Goal: Register for event/course

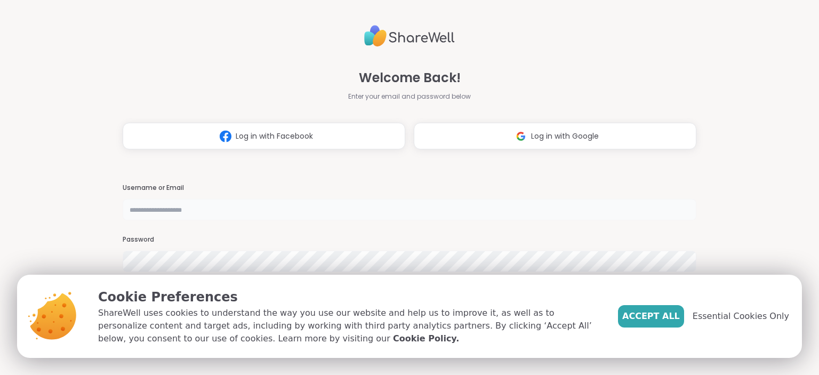
click at [226, 204] on input "text" at bounding box center [409, 209] width 573 height 21
type input "*"
type input "**********"
click at [285, 176] on div "**********" at bounding box center [409, 187] width 573 height 375
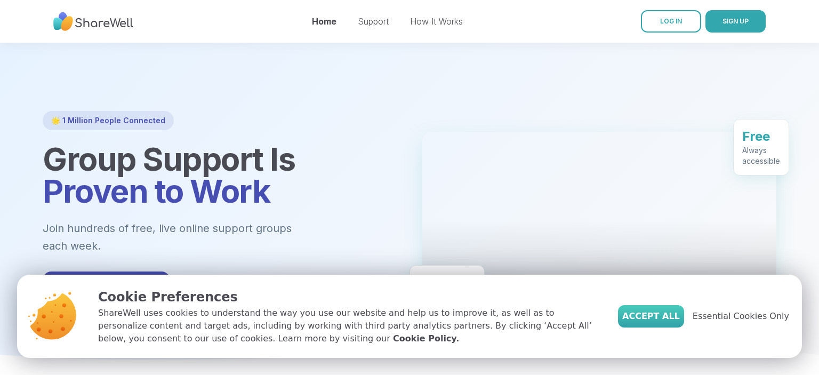
click at [680, 314] on span "Accept All" at bounding box center [652, 316] width 58 height 13
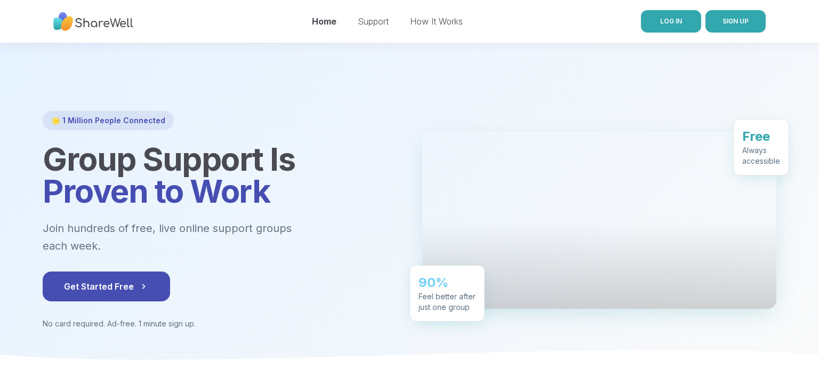
click at [678, 20] on span "LOG IN" at bounding box center [671, 21] width 22 height 8
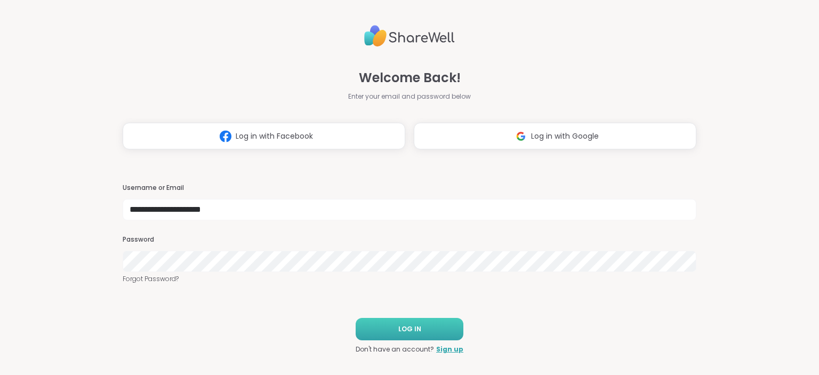
click at [440, 328] on button "LOG IN" at bounding box center [410, 329] width 108 height 22
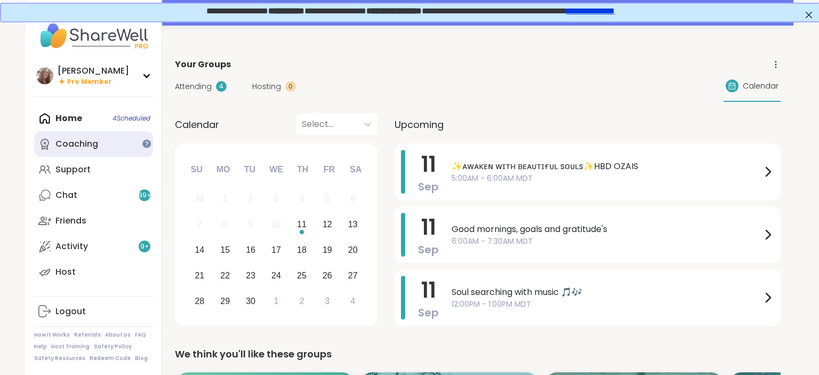
click at [108, 140] on link "Coaching" at bounding box center [93, 144] width 119 height 26
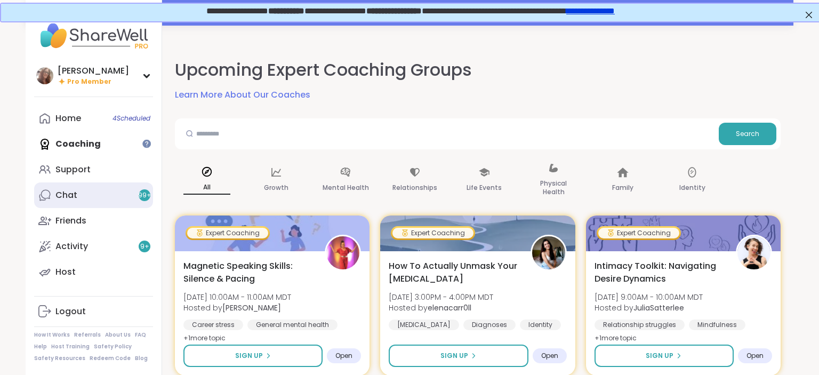
click at [97, 195] on link "Chat 99 +" at bounding box center [93, 195] width 119 height 26
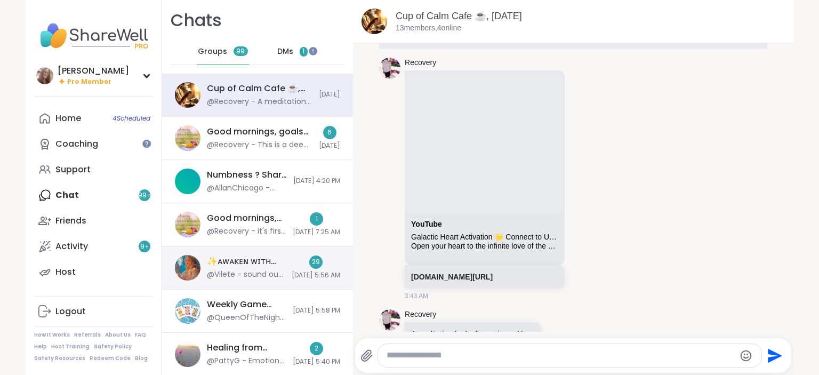
click at [239, 268] on div "✨ᴀᴡᴀᴋᴇɴ ᴡɪᴛʜ ʙᴇᴀᴜᴛɪғᴜʟ sᴏᴜʟs✨, Sep 10 @Vilete - sound out so i'll log out." at bounding box center [246, 268] width 78 height 25
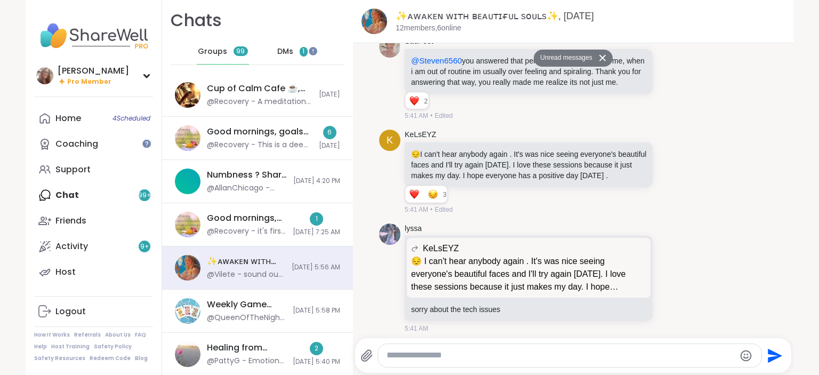
scroll to position [1758, 0]
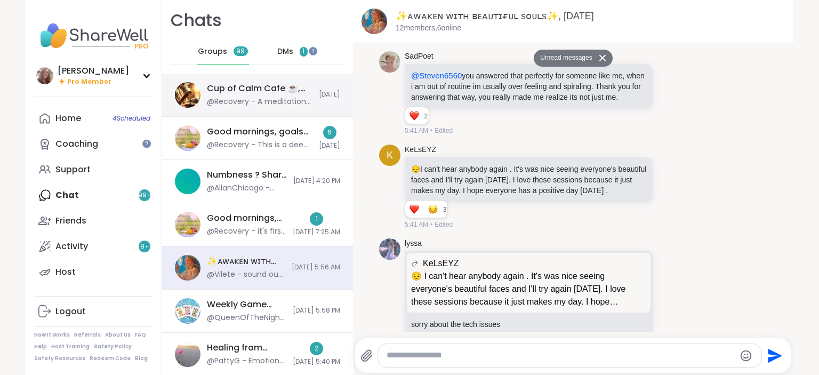
click at [251, 102] on div "@Recovery - A meditation for feeling universal love" at bounding box center [260, 102] width 106 height 11
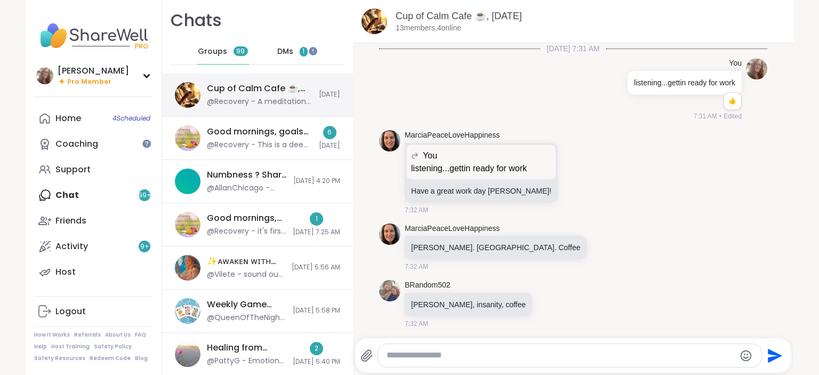
scroll to position [2834, 0]
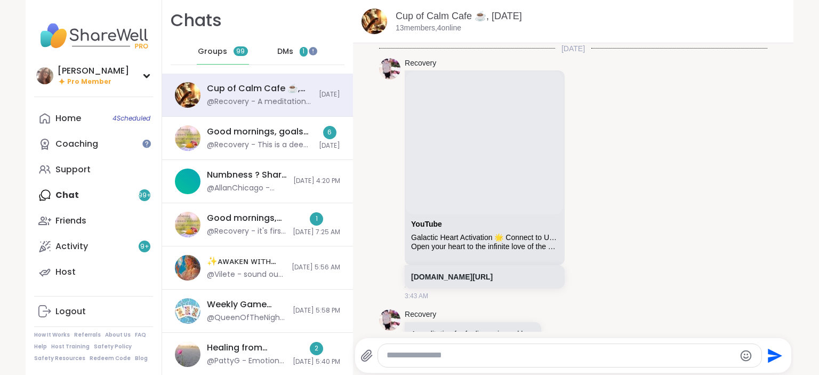
click at [277, 51] on div "DMs 1" at bounding box center [293, 52] width 52 height 26
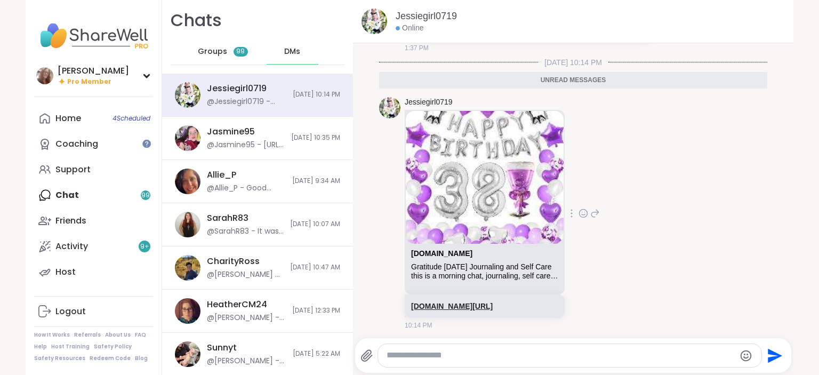
click at [493, 308] on link "sharewellnow.com/series/c96eadb4-84c5-4a17-ac07-4a8b49884f6c" at bounding box center [452, 306] width 82 height 9
click at [91, 173] on link "Support" at bounding box center [93, 170] width 119 height 26
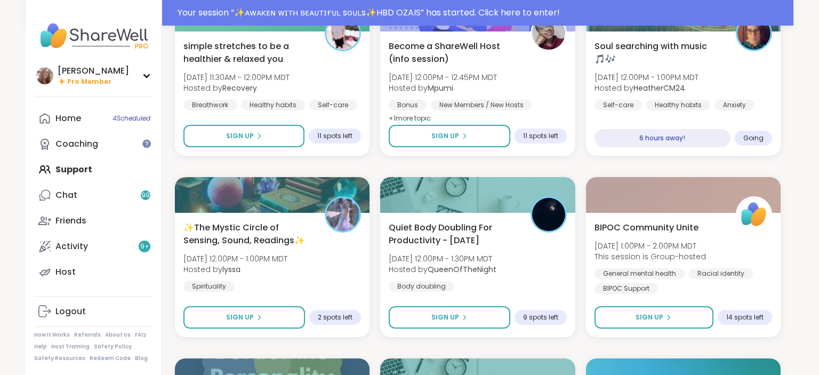
scroll to position [1127, 0]
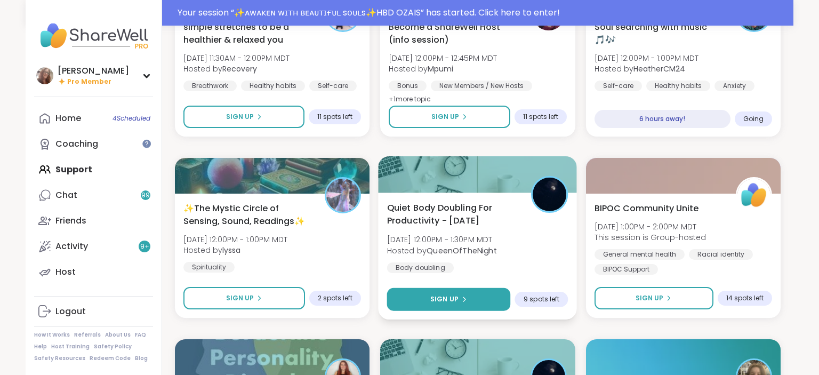
click at [488, 299] on button "Sign Up" at bounding box center [449, 299] width 124 height 23
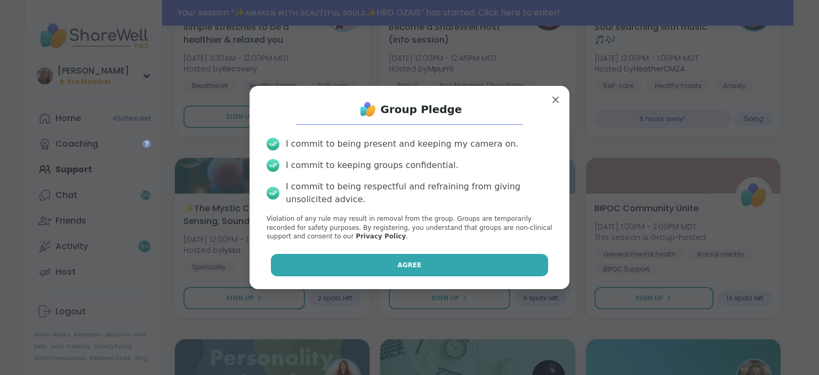
click at [447, 260] on button "Agree" at bounding box center [410, 265] width 278 height 22
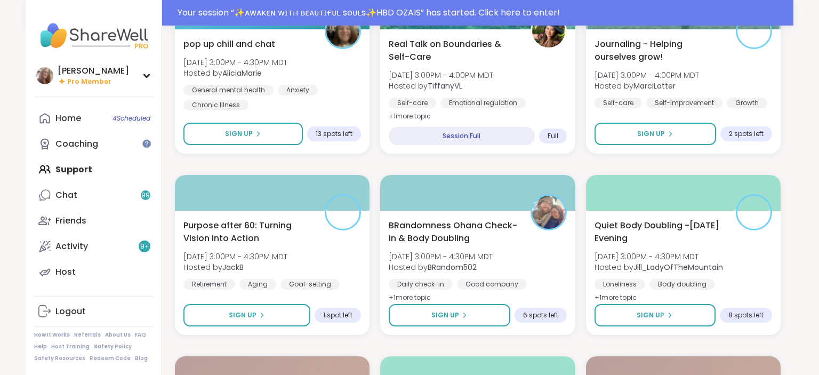
scroll to position [1859, 0]
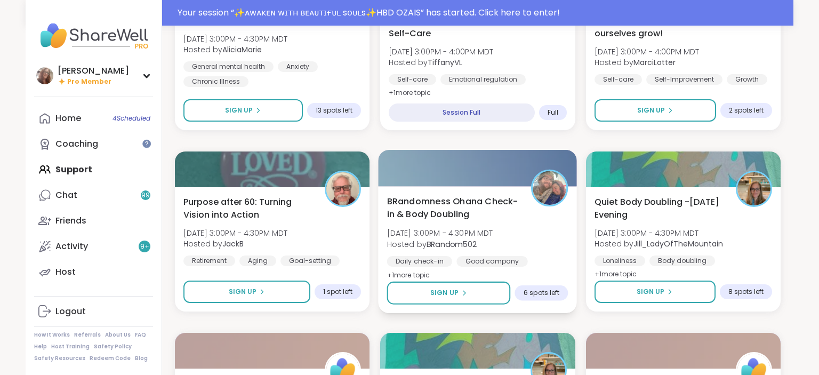
click at [539, 246] on div "BRandomness Ohana Check-in & Body Doubling Thu, Sep 11 | 3:00PM - 4:30PM MDT Ho…" at bounding box center [477, 238] width 181 height 87
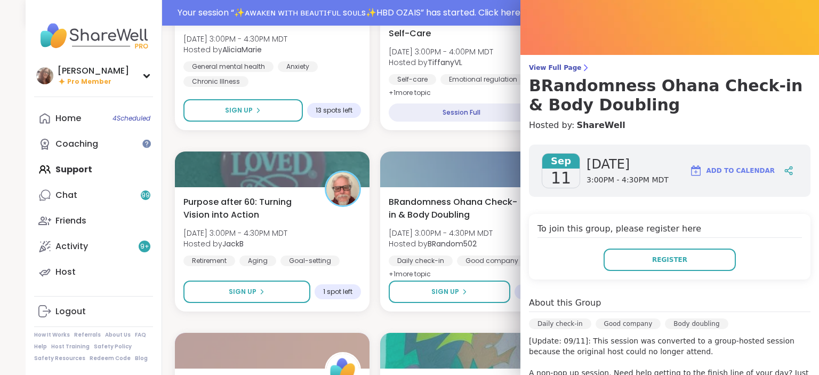
scroll to position [0, 0]
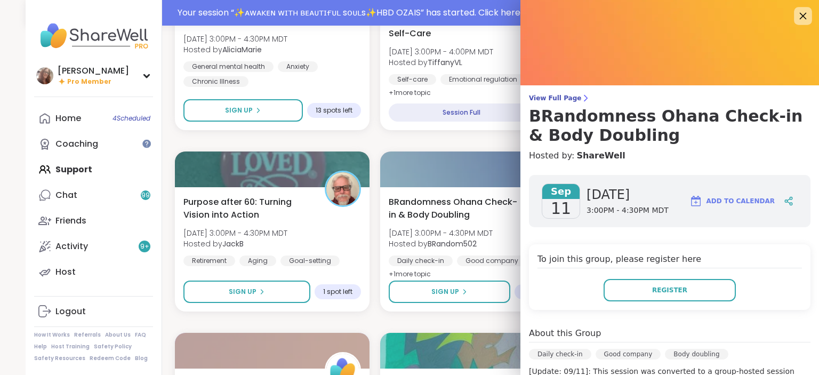
click at [804, 15] on icon at bounding box center [803, 16] width 7 height 7
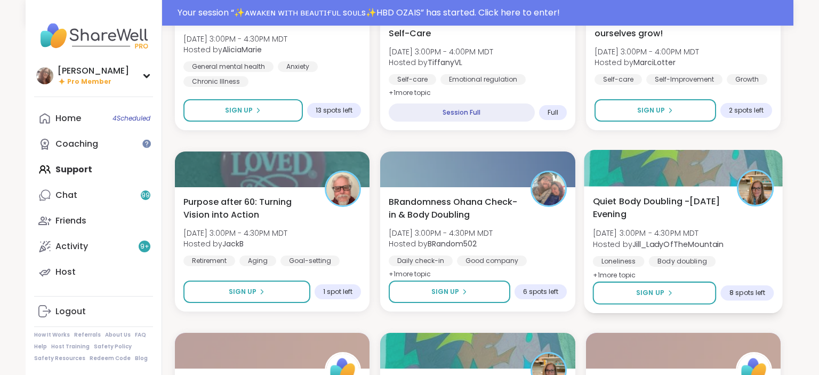
scroll to position [2019, 0]
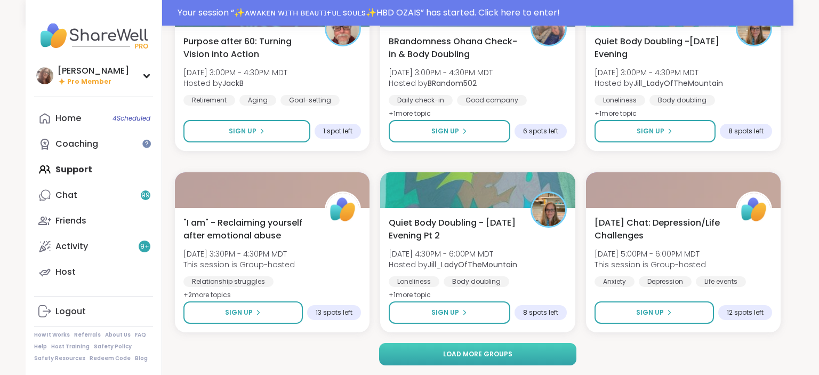
click at [501, 354] on span "Load more groups" at bounding box center [477, 354] width 69 height 10
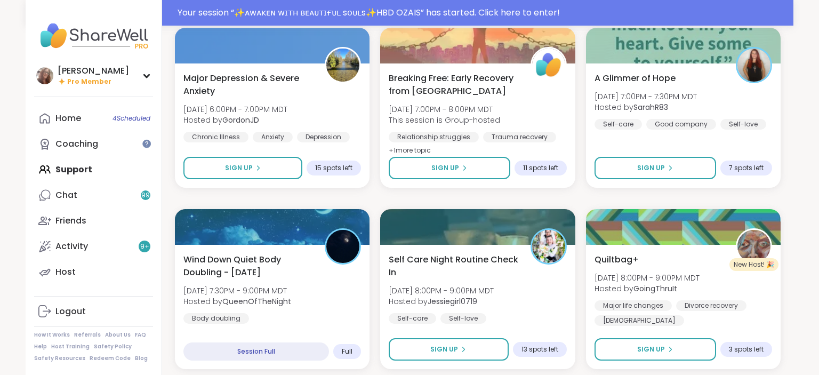
scroll to position [2582, 0]
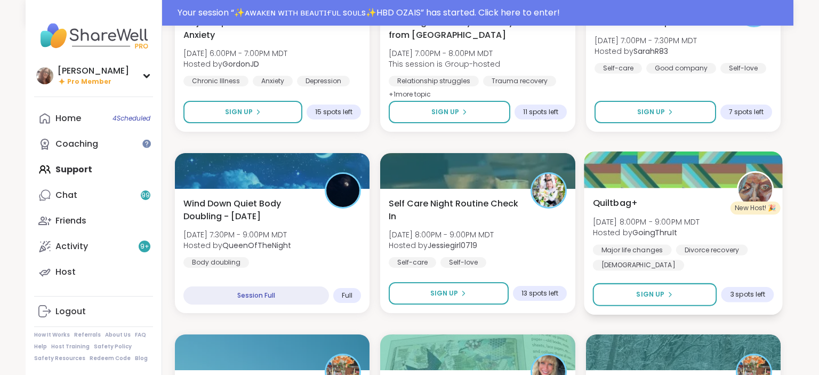
click at [692, 268] on div "Major life changes Divorce recovery LGBTQIA+" at bounding box center [683, 257] width 181 height 26
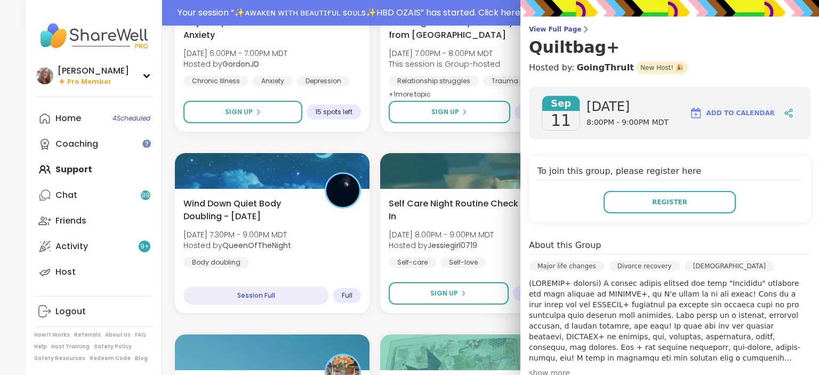
scroll to position [0, 0]
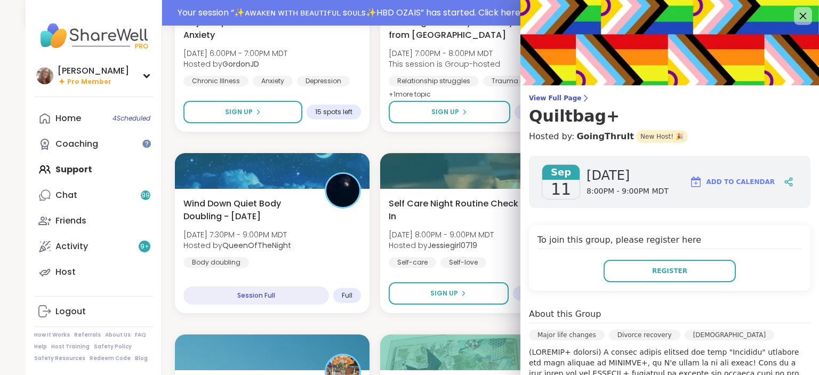
click at [806, 13] on icon at bounding box center [802, 15] width 13 height 13
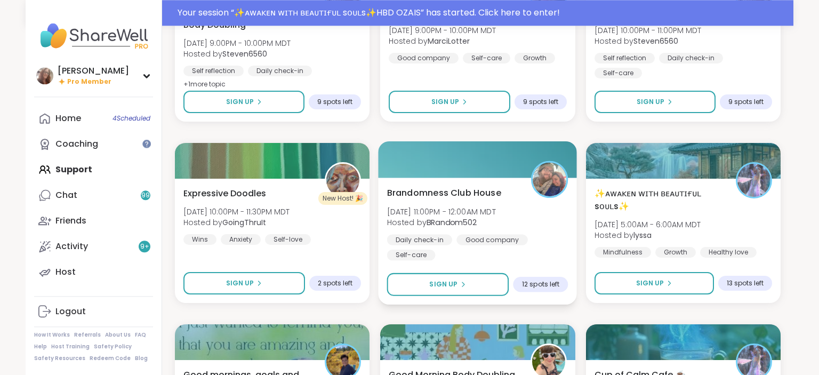
scroll to position [2977, 0]
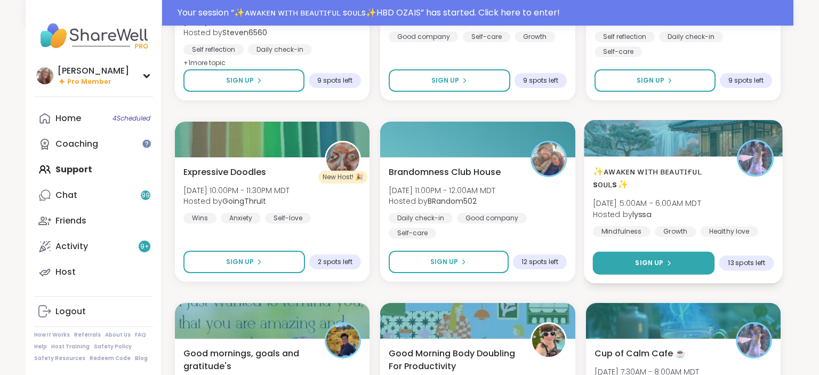
click at [663, 257] on button "Sign Up" at bounding box center [654, 263] width 122 height 23
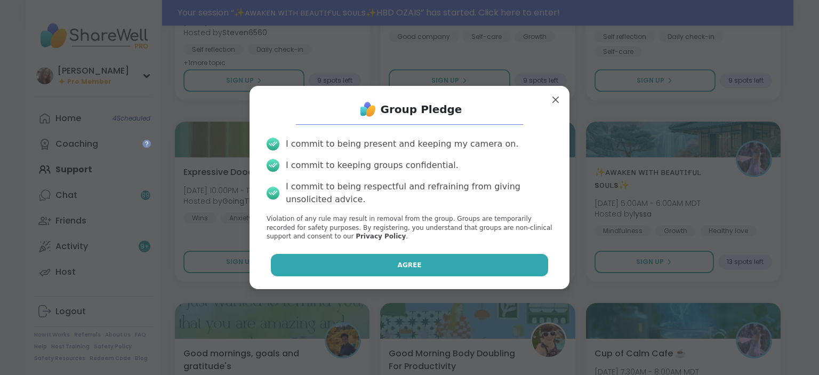
click at [501, 257] on button "Agree" at bounding box center [410, 265] width 278 height 22
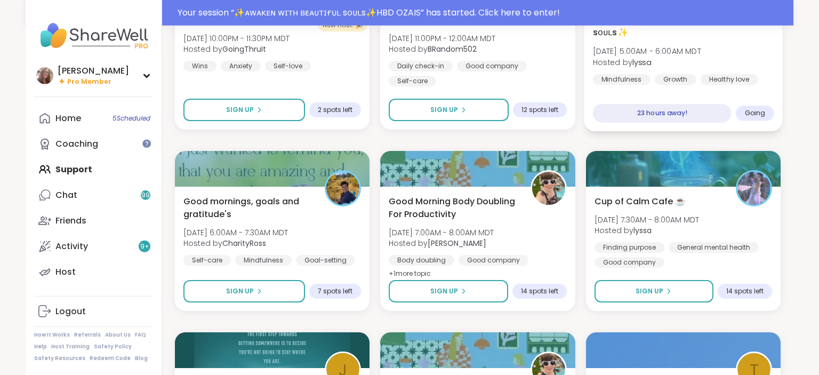
scroll to position [3146, 0]
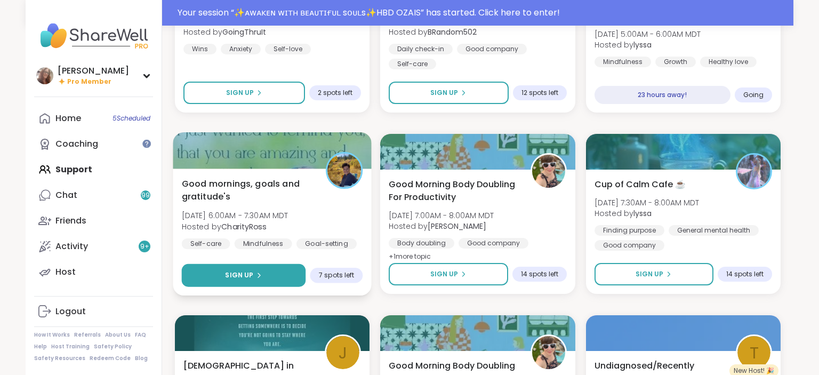
click at [275, 273] on button "Sign Up" at bounding box center [244, 275] width 124 height 23
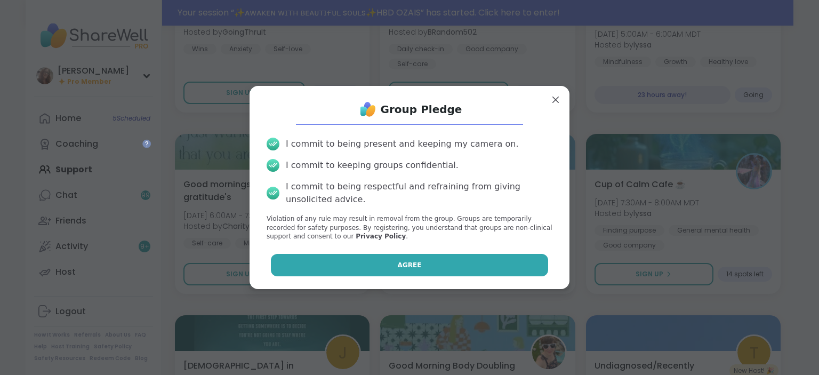
click at [379, 261] on button "Agree" at bounding box center [410, 265] width 278 height 22
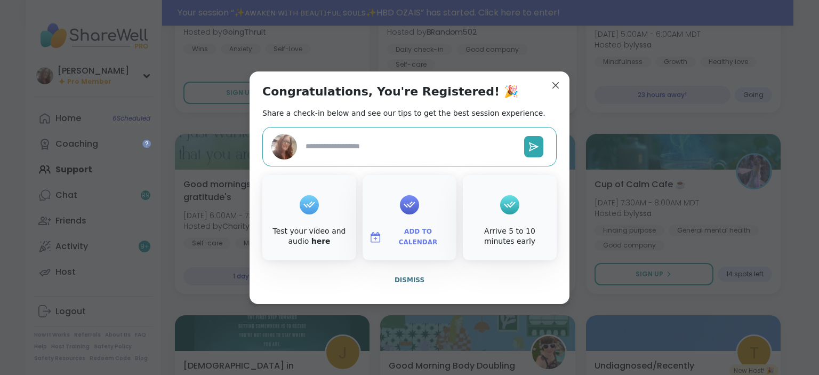
drag, startPoint x: 560, startPoint y: 80, endPoint x: 554, endPoint y: 87, distance: 9.2
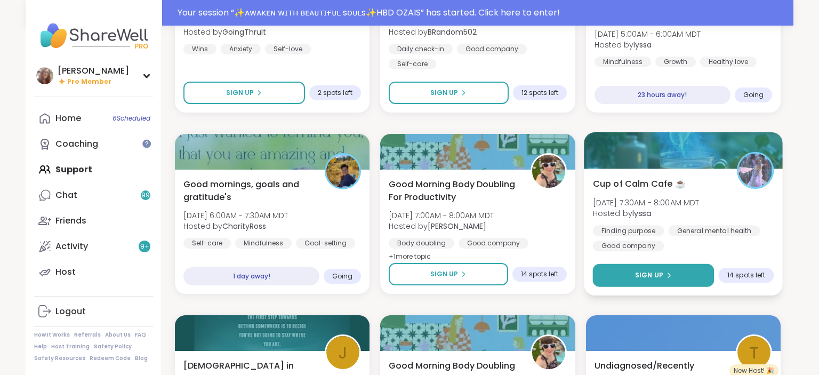
click at [660, 274] on span "Sign Up" at bounding box center [649, 275] width 28 height 10
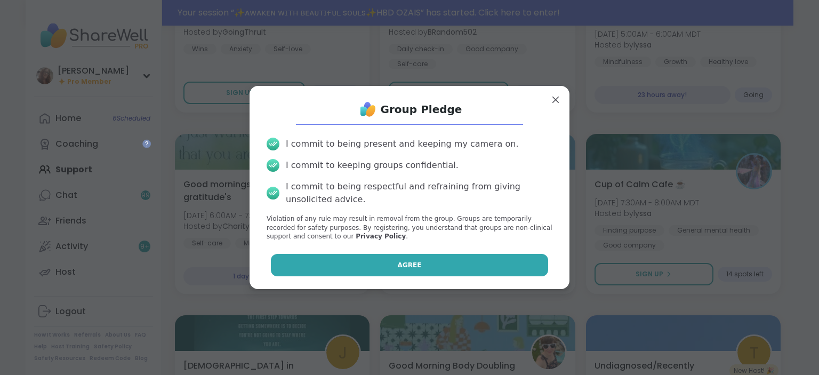
click at [529, 264] on button "Agree" at bounding box center [410, 265] width 278 height 22
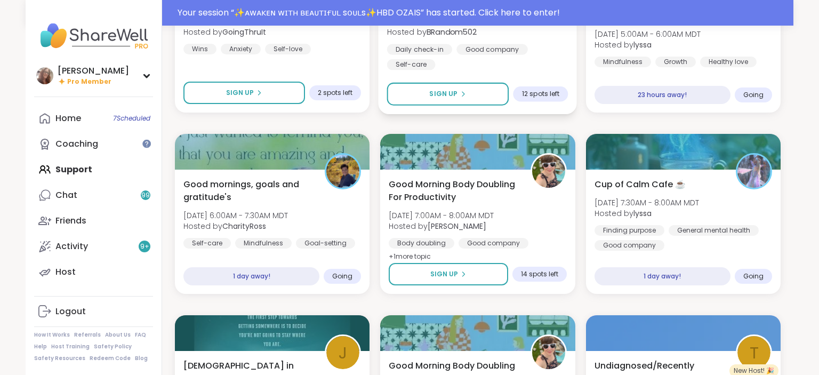
drag, startPoint x: 556, startPoint y: 81, endPoint x: 560, endPoint y: 102, distance: 22.2
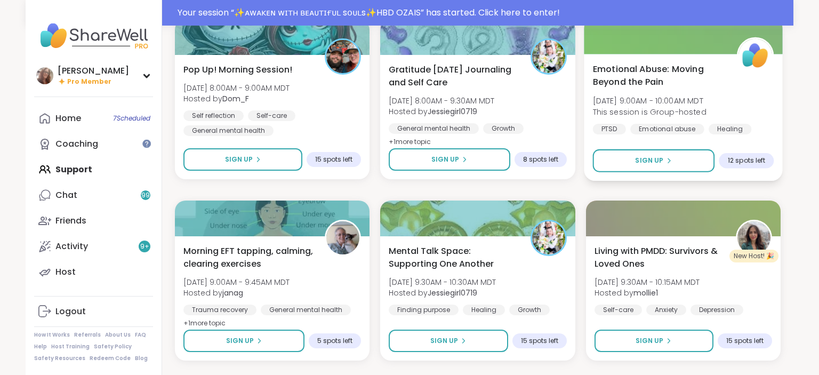
scroll to position [3653, 0]
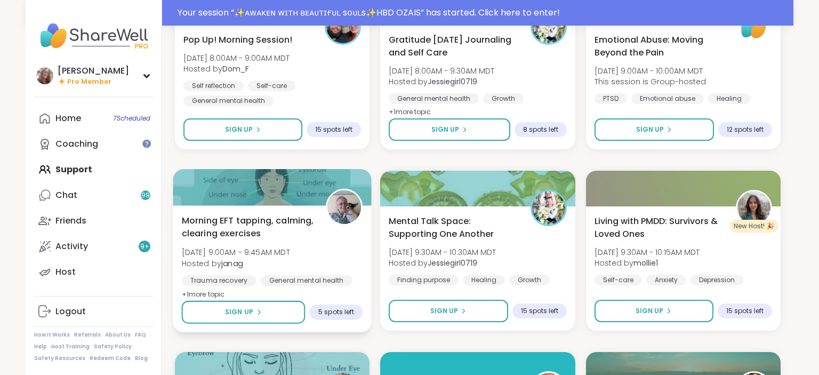
click at [276, 324] on div "Morning EFT tapping, calming, clearing exercises Fri, Sep 12 | 9:00AM - 9:45AM …" at bounding box center [272, 268] width 199 height 127
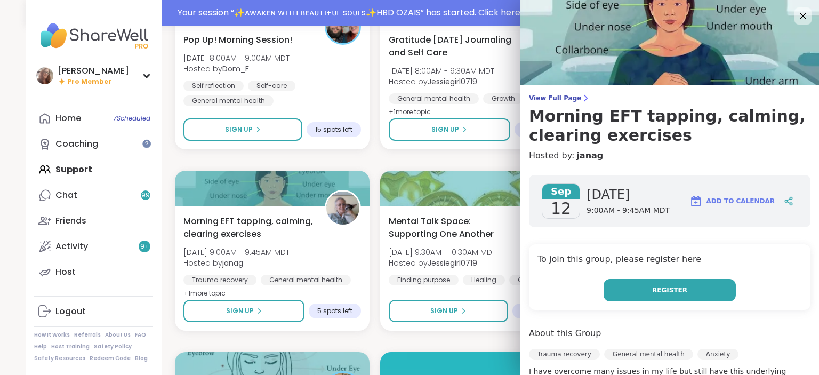
click at [643, 293] on button "Register" at bounding box center [670, 290] width 132 height 22
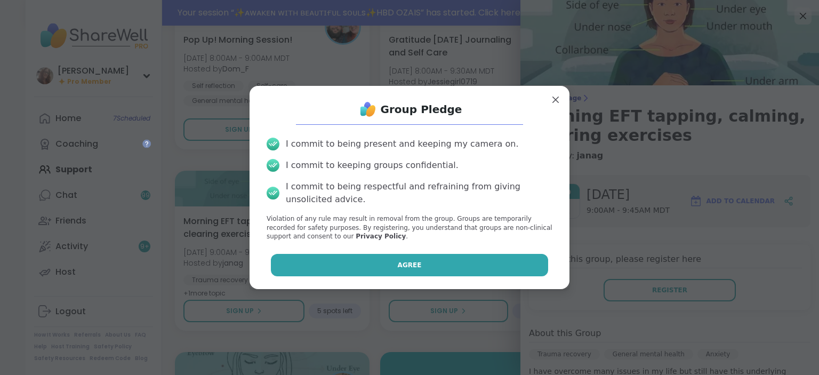
click at [489, 264] on button "Agree" at bounding box center [410, 265] width 278 height 22
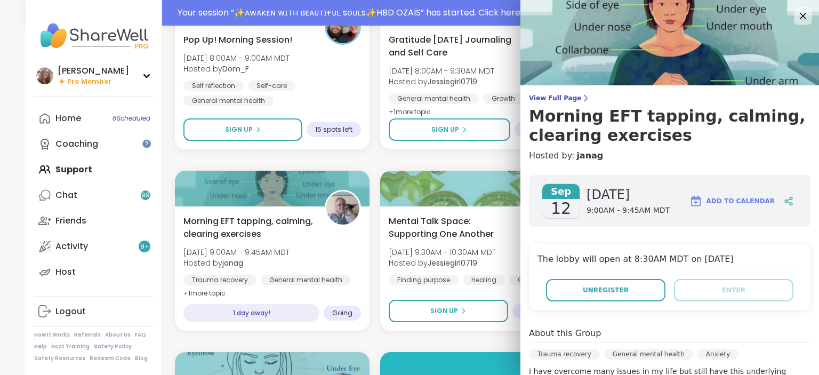
click at [805, 12] on icon at bounding box center [802, 15] width 13 height 13
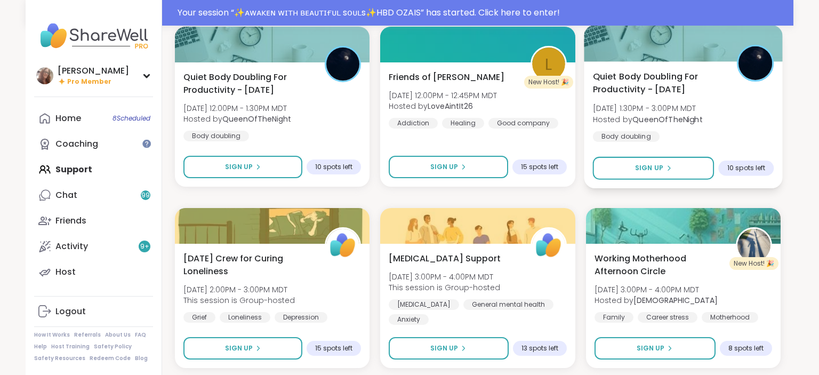
scroll to position [4196, 0]
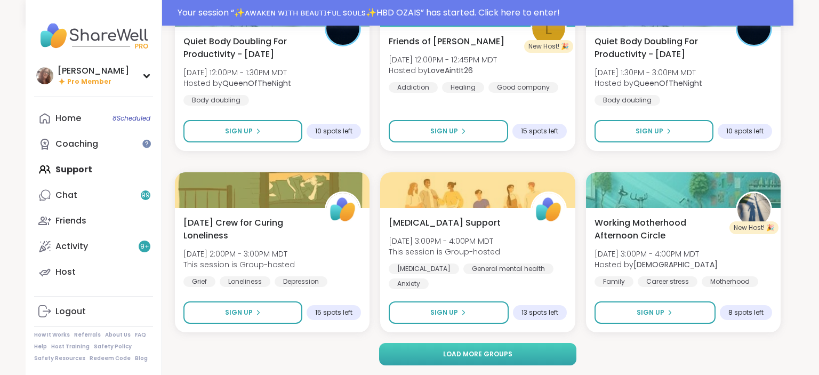
click at [537, 356] on button "Load more groups" at bounding box center [478, 354] width 198 height 22
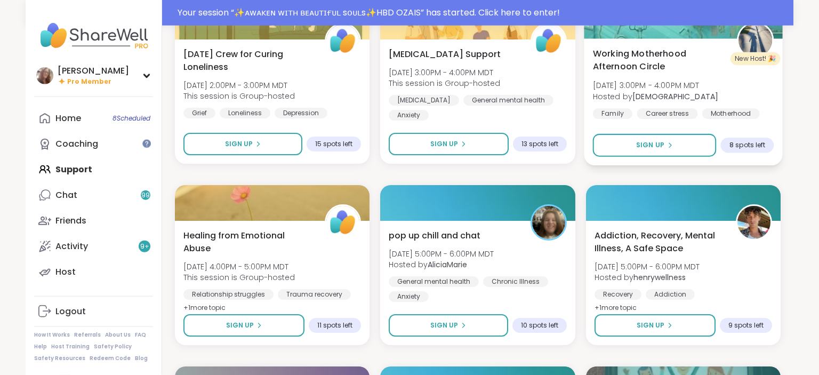
scroll to position [4365, 0]
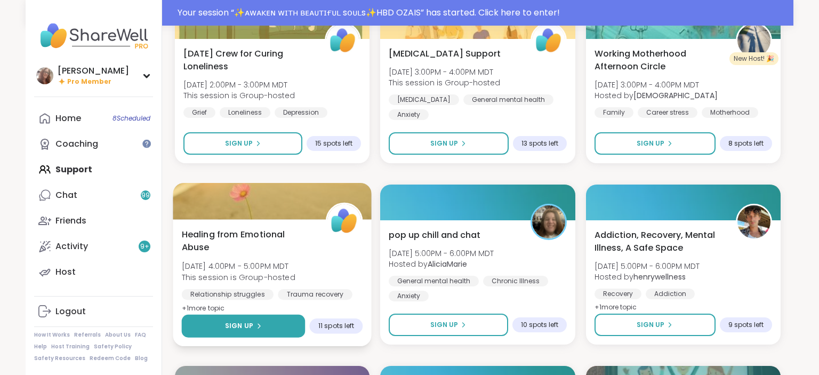
click at [258, 324] on icon at bounding box center [259, 326] width 2 height 4
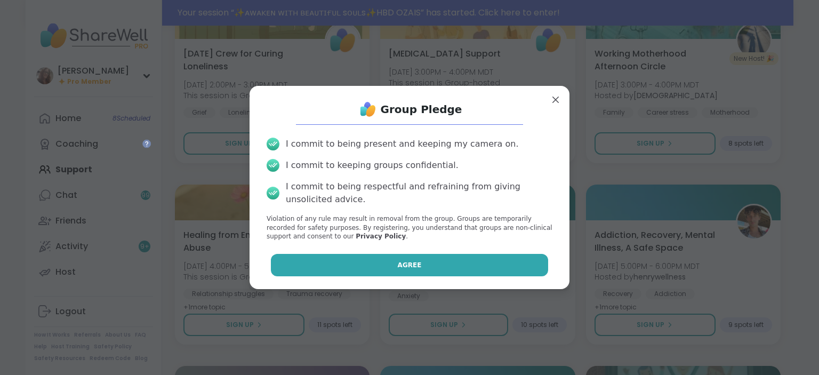
click at [404, 261] on span "Agree" at bounding box center [410, 265] width 24 height 10
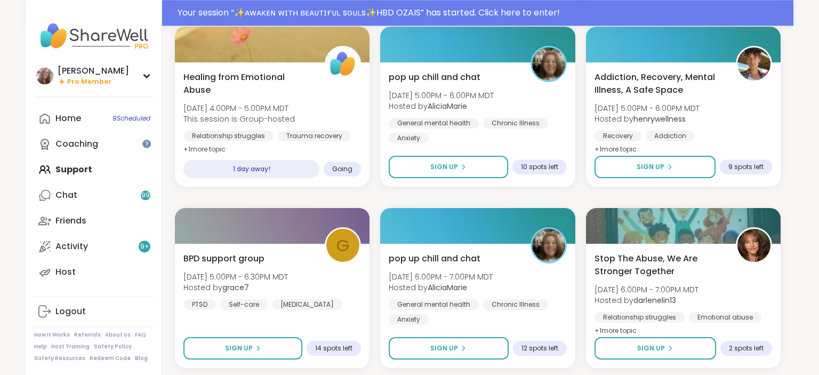
scroll to position [4477, 0]
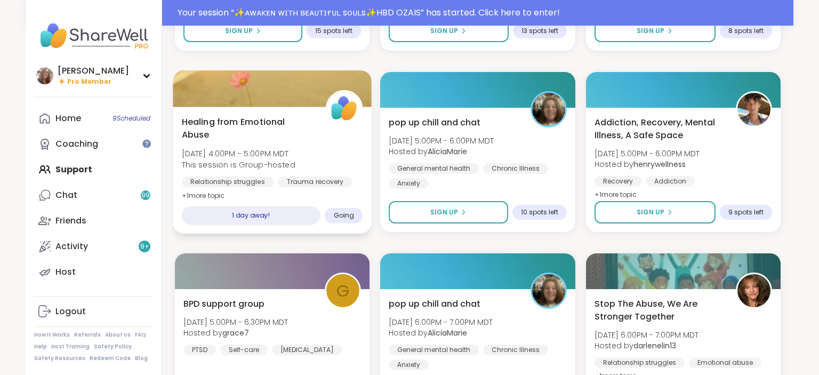
click at [330, 130] on div "Healing from Emotional Abuse Fri, Sep 12 | 4:00PM - 5:00PM MDT This session is …" at bounding box center [272, 158] width 181 height 87
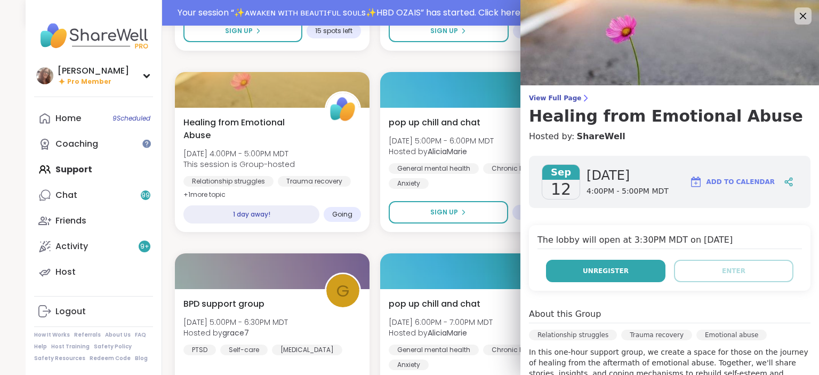
click at [616, 270] on span "Unregister" at bounding box center [606, 271] width 46 height 10
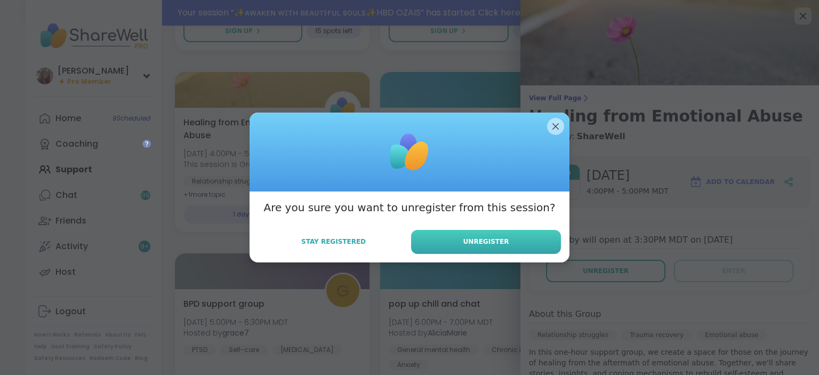
click at [488, 237] on span "Unregister" at bounding box center [487, 242] width 46 height 10
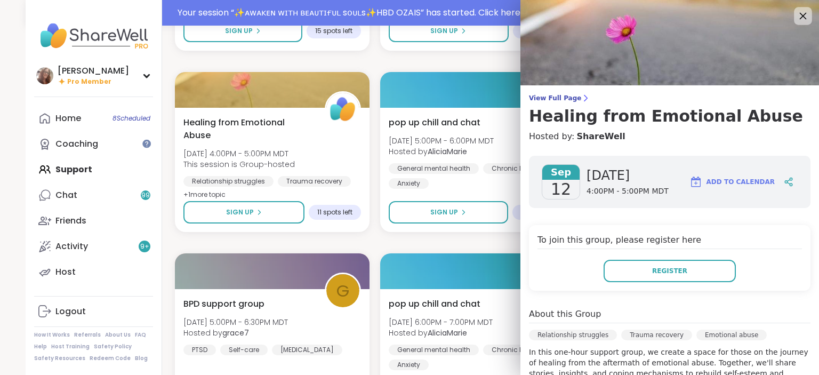
click at [799, 12] on icon at bounding box center [802, 15] width 13 height 13
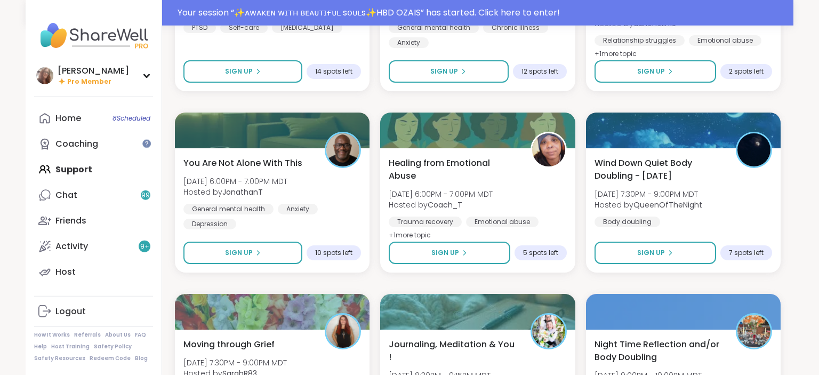
scroll to position [4816, 0]
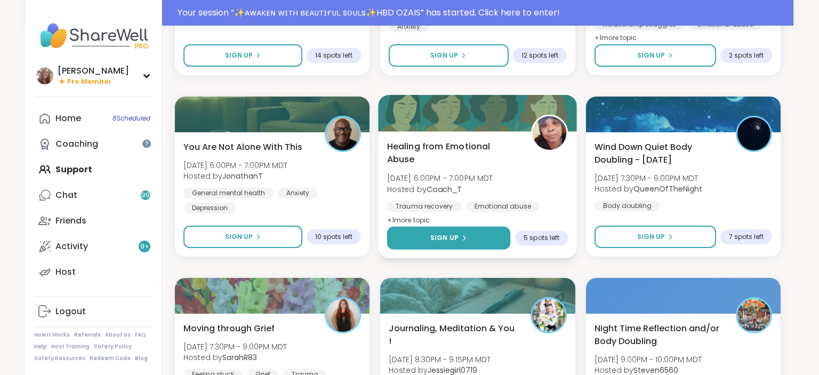
click at [497, 242] on button "Sign Up" at bounding box center [449, 238] width 124 height 23
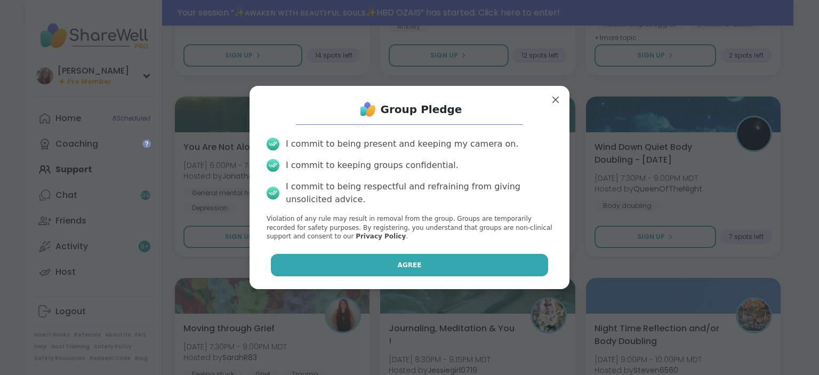
click at [482, 260] on button "Agree" at bounding box center [410, 265] width 278 height 22
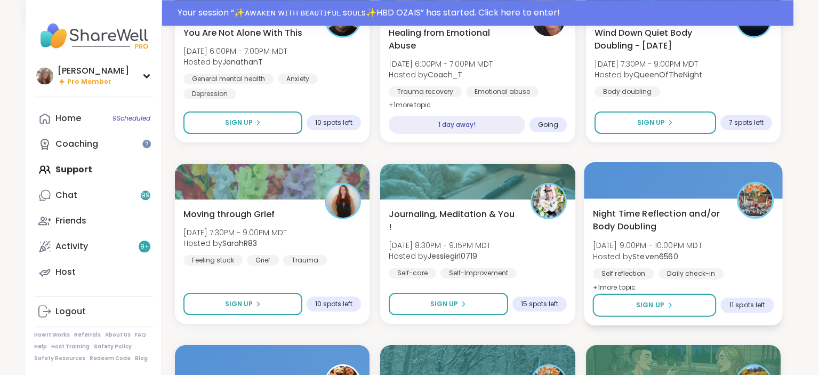
scroll to position [4928, 0]
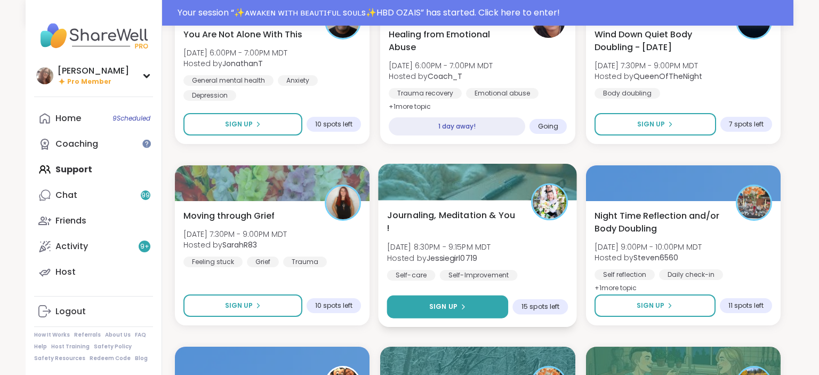
click at [475, 307] on button "Sign Up" at bounding box center [448, 307] width 122 height 23
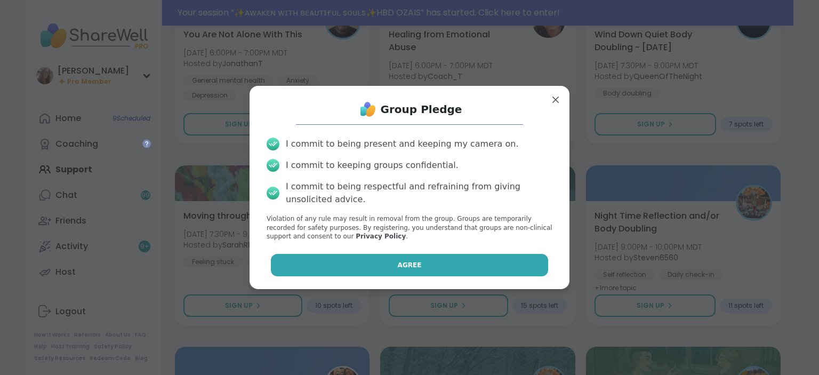
click at [433, 266] on button "Agree" at bounding box center [410, 265] width 278 height 22
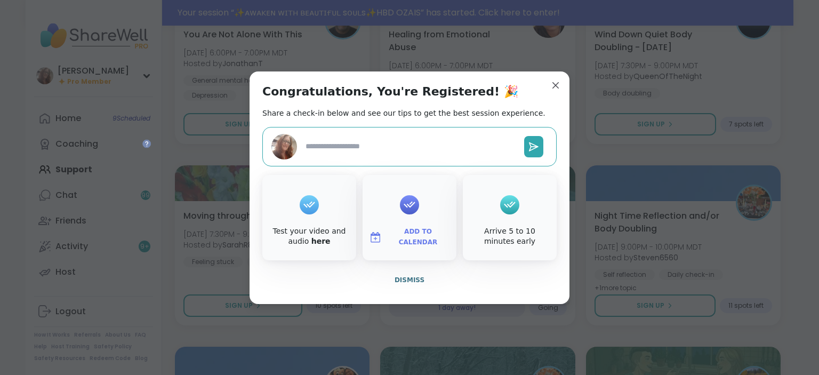
type textarea "*"
drag, startPoint x: 555, startPoint y: 85, endPoint x: 550, endPoint y: 90, distance: 6.4
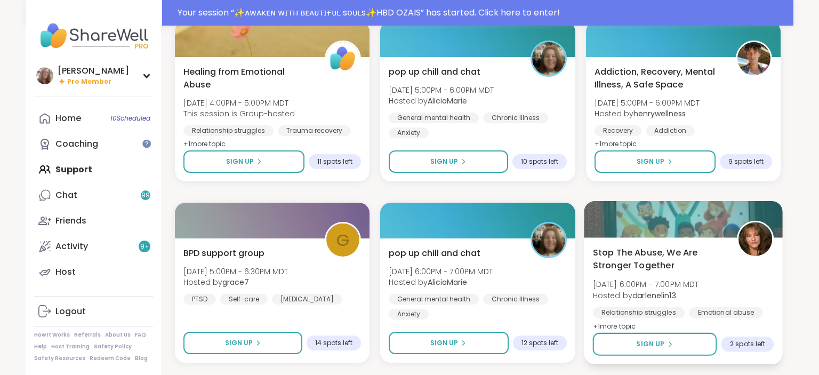
scroll to position [4477, 0]
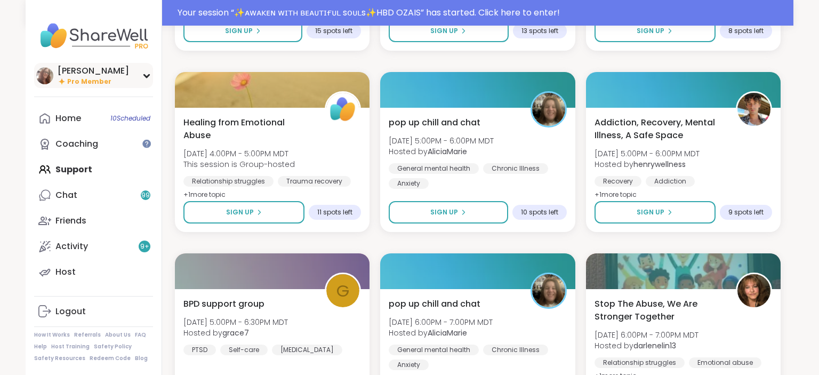
click at [148, 74] on icon at bounding box center [146, 75] width 9 height 5
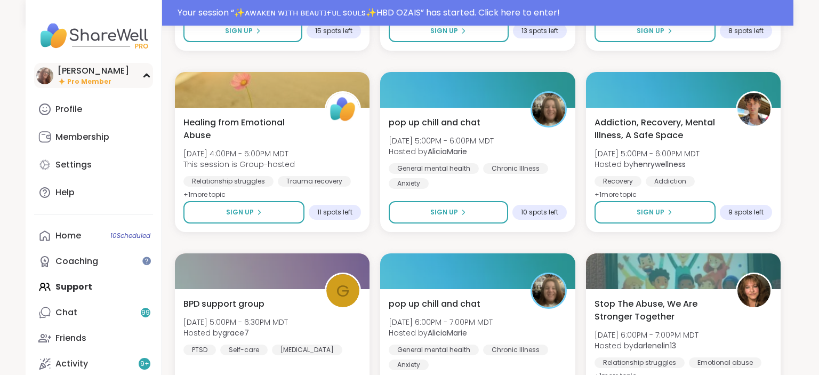
click at [145, 75] on icon at bounding box center [146, 75] width 9 height 5
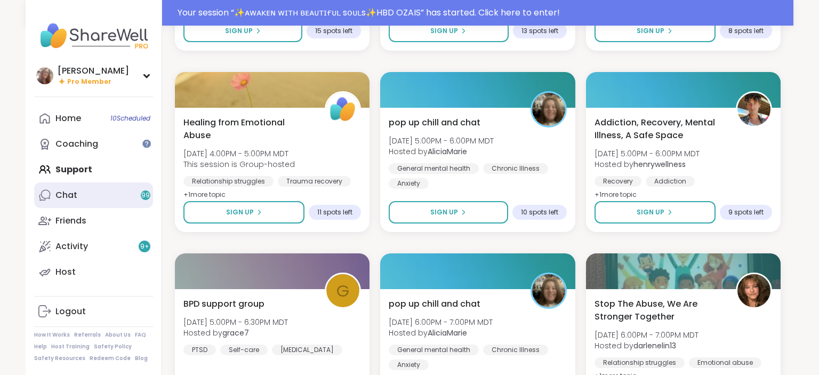
click at [130, 197] on link "Chat 99" at bounding box center [93, 195] width 119 height 26
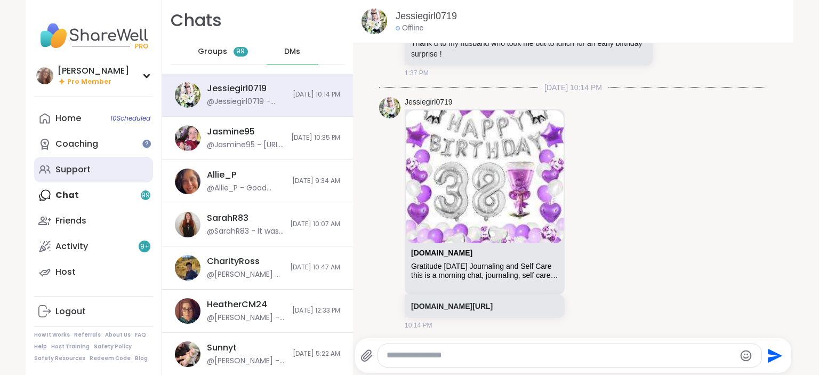
click at [106, 174] on link "Support" at bounding box center [93, 170] width 119 height 26
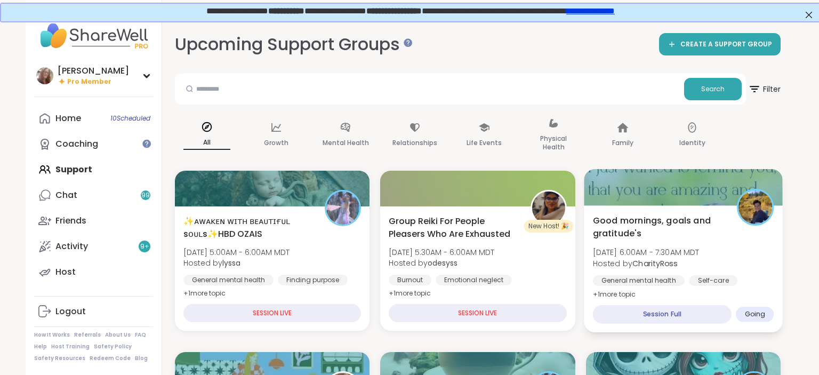
click at [641, 219] on span "Good mornings, goals and gratitude's" at bounding box center [659, 227] width 132 height 26
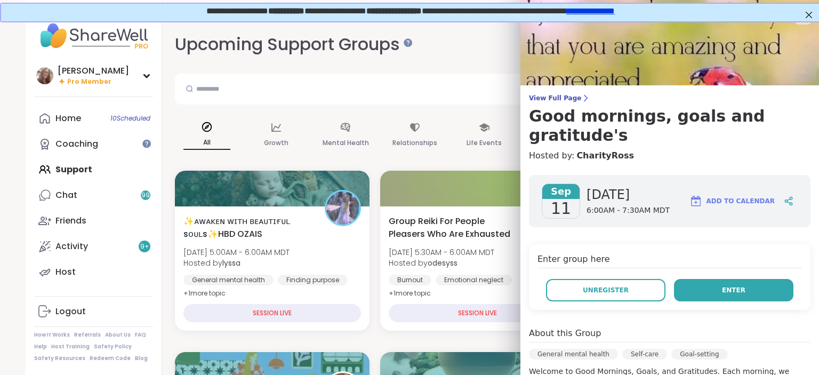
click at [731, 279] on button "Enter" at bounding box center [733, 290] width 119 height 22
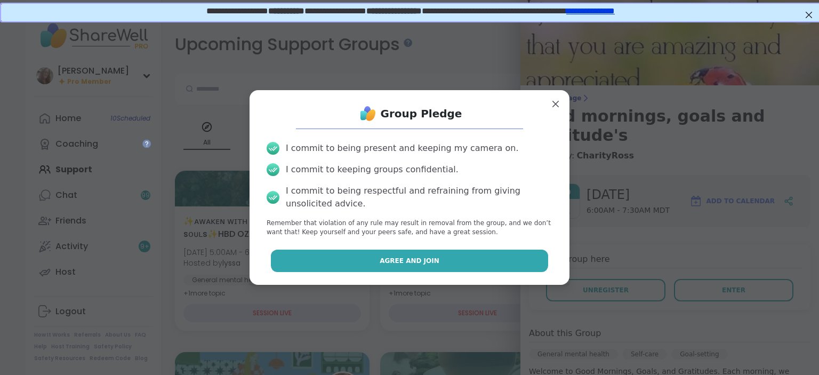
click at [508, 260] on button "Agree and Join" at bounding box center [410, 261] width 278 height 22
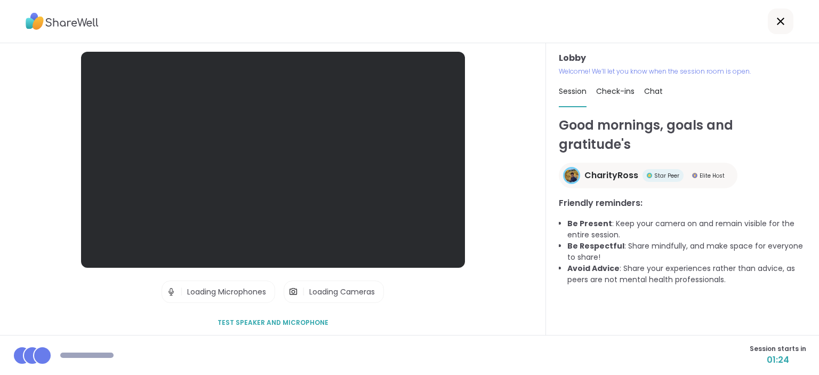
click at [652, 85] on div "Chat" at bounding box center [653, 91] width 19 height 30
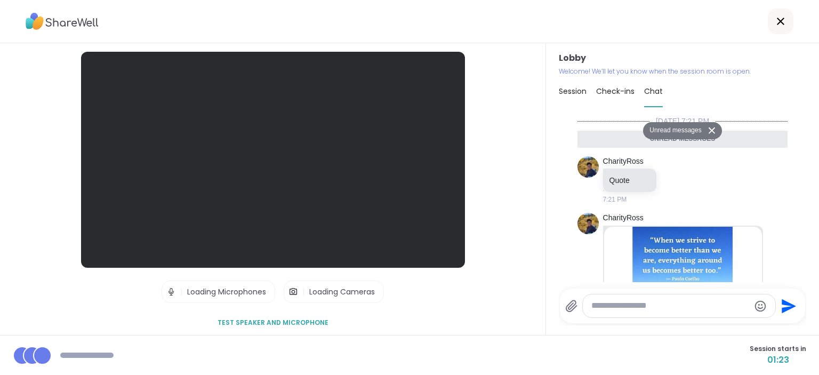
scroll to position [841, 0]
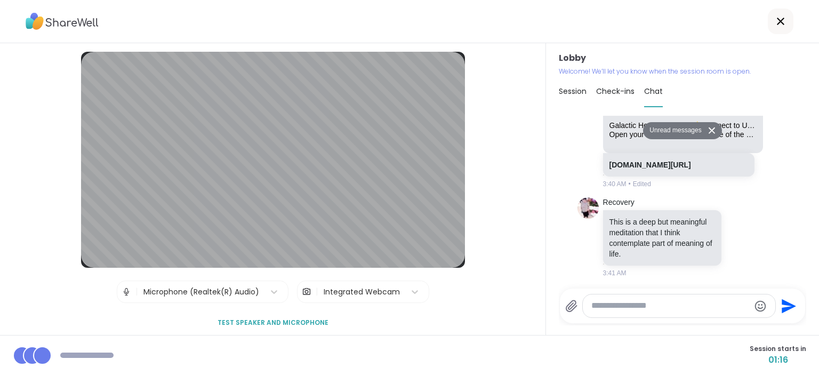
click at [623, 303] on textarea "Type your message" at bounding box center [671, 305] width 158 height 11
type textarea "***"
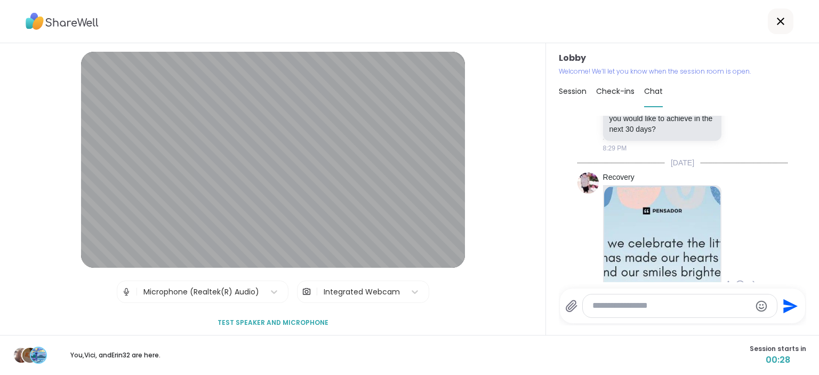
scroll to position [415, 0]
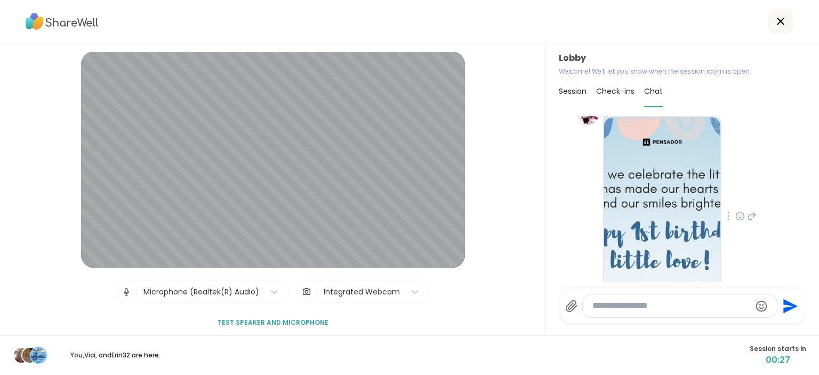
click at [712, 185] on img at bounding box center [662, 212] width 116 height 190
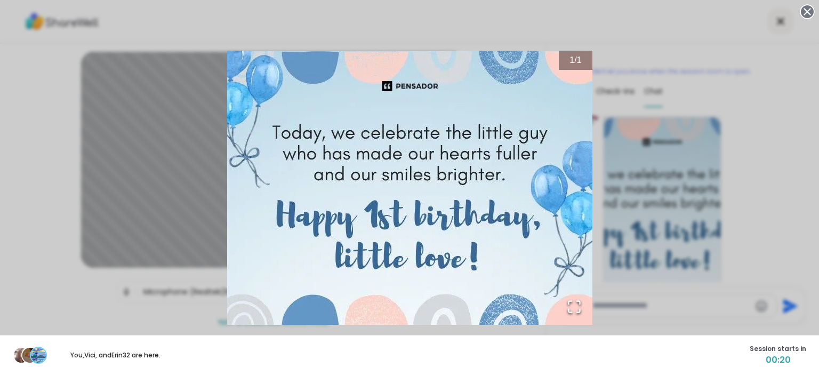
click at [818, 108] on div "1 / 1" at bounding box center [409, 187] width 819 height 375
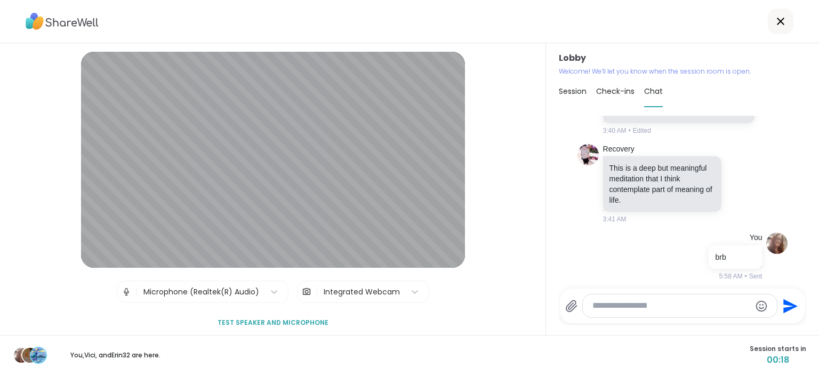
scroll to position [872, 0]
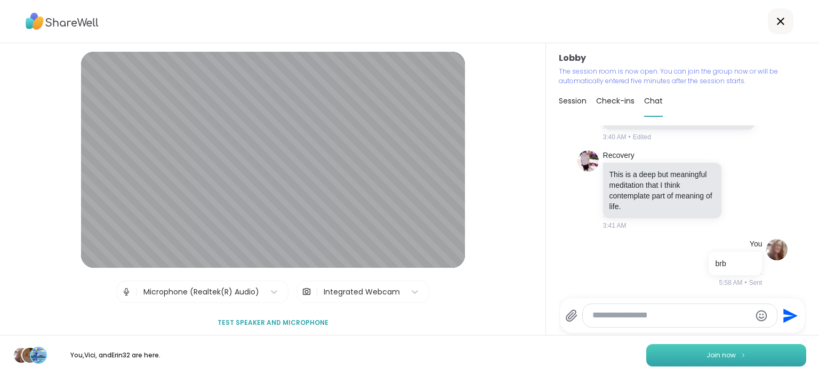
click at [768, 356] on button "Join now" at bounding box center [727, 355] width 160 height 22
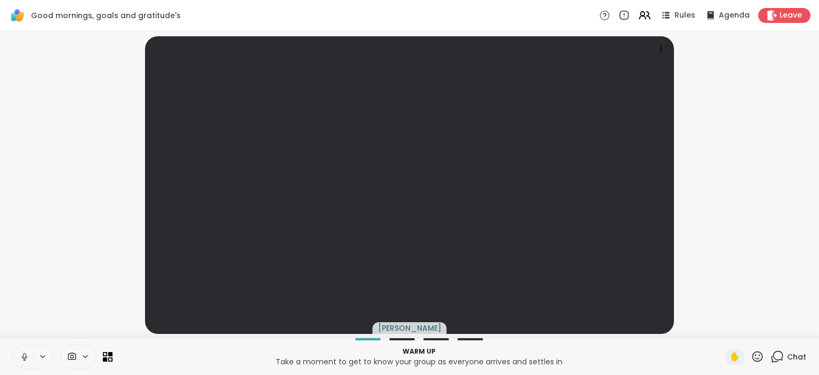
click at [23, 355] on icon at bounding box center [24, 355] width 3 height 5
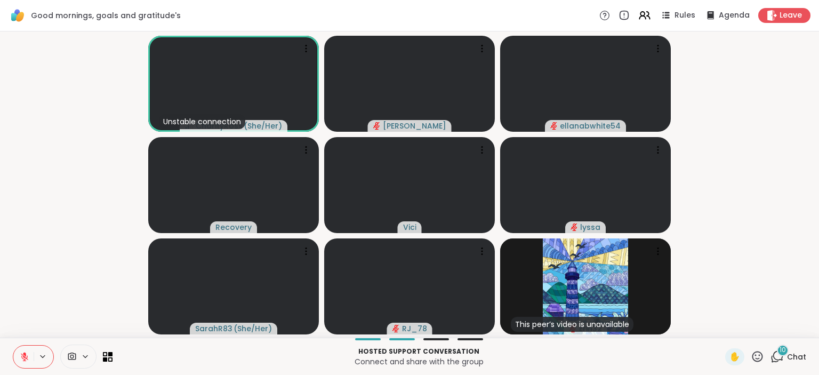
click at [22, 353] on icon at bounding box center [25, 357] width 10 height 10
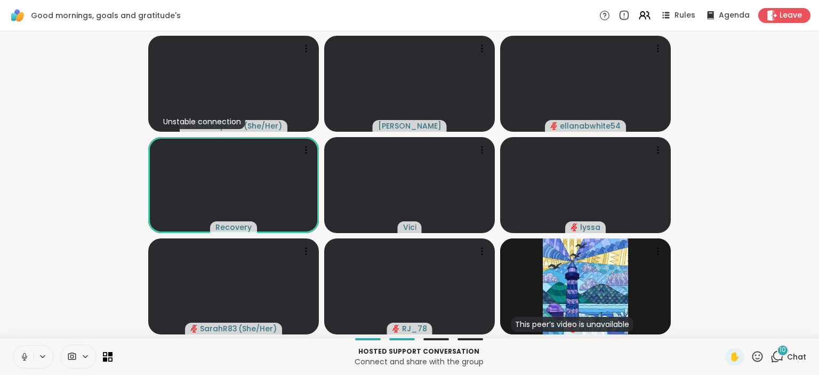
click at [756, 353] on icon at bounding box center [758, 356] width 11 height 11
click at [791, 326] on div "🎉" at bounding box center [796, 328] width 19 height 17
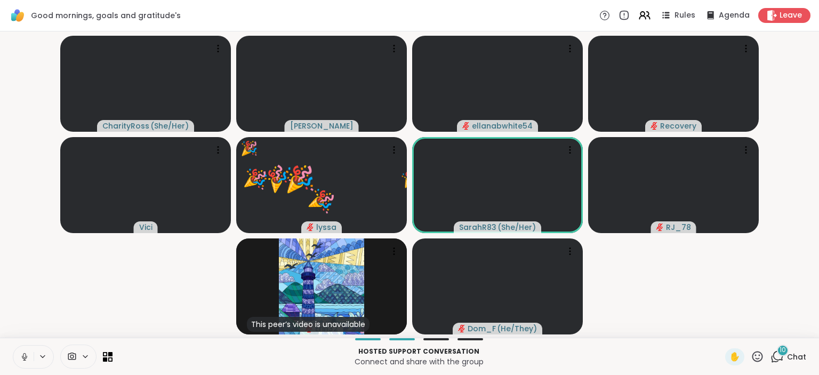
click at [22, 353] on icon at bounding box center [25, 357] width 10 height 10
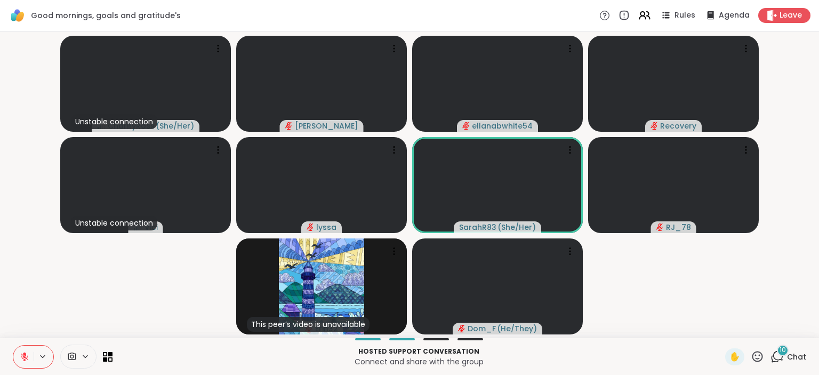
click at [773, 353] on icon at bounding box center [777, 356] width 13 height 13
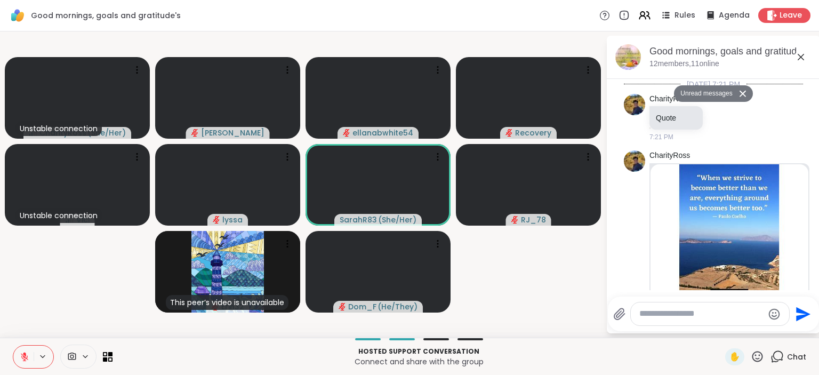
scroll to position [2219, 0]
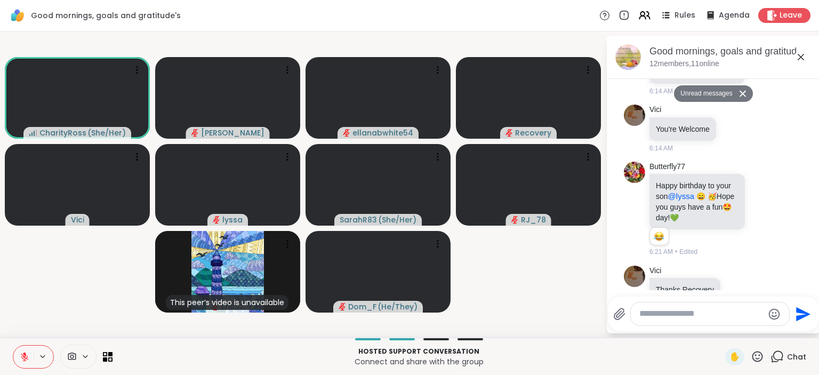
click at [664, 317] on textarea "Type your message" at bounding box center [702, 313] width 124 height 11
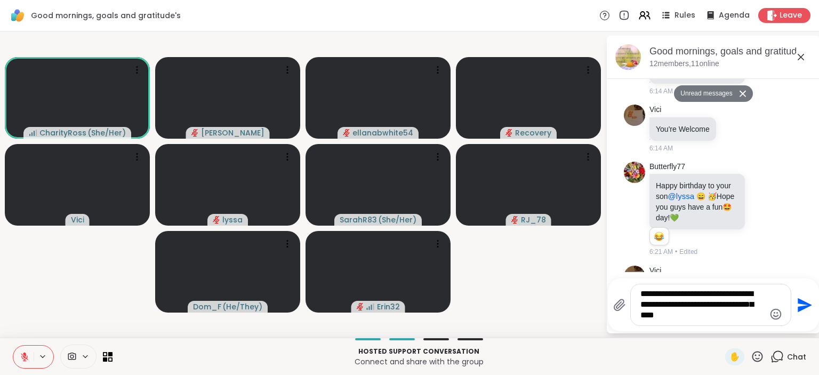
type textarea "**********"
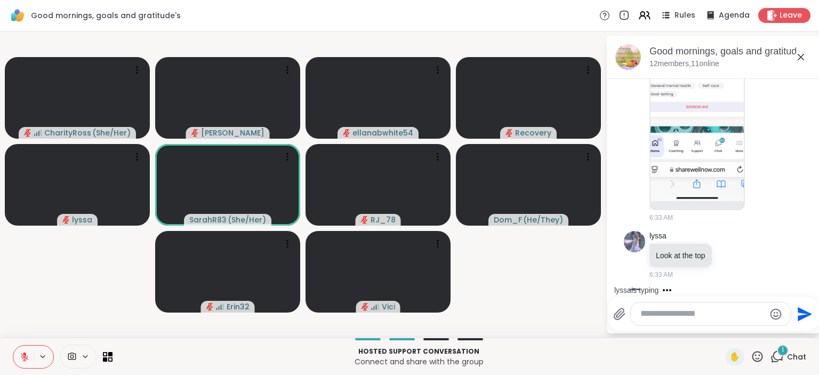
scroll to position [2864, 0]
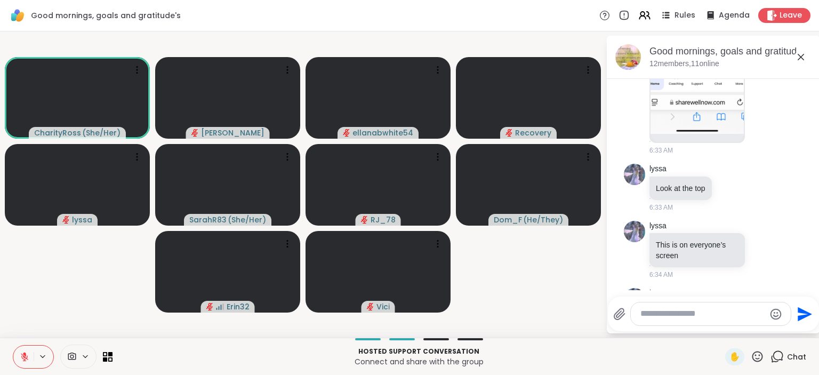
click at [29, 351] on button at bounding box center [23, 357] width 20 height 22
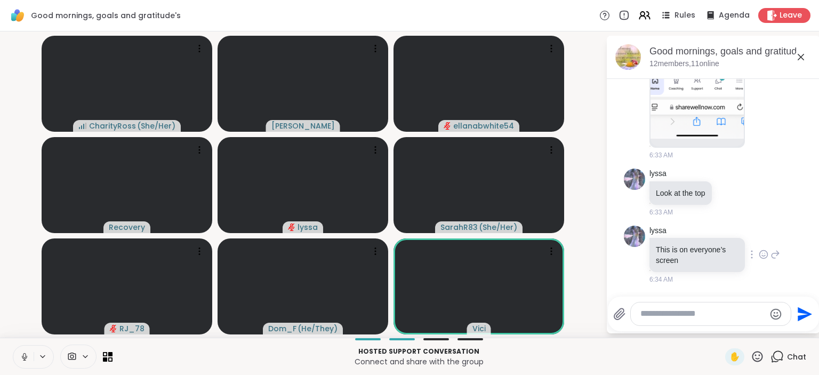
scroll to position [2836, 0]
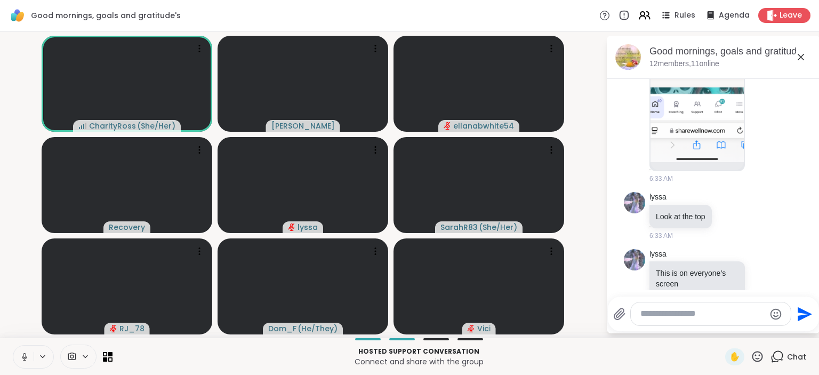
click at [30, 353] on button at bounding box center [23, 357] width 20 height 22
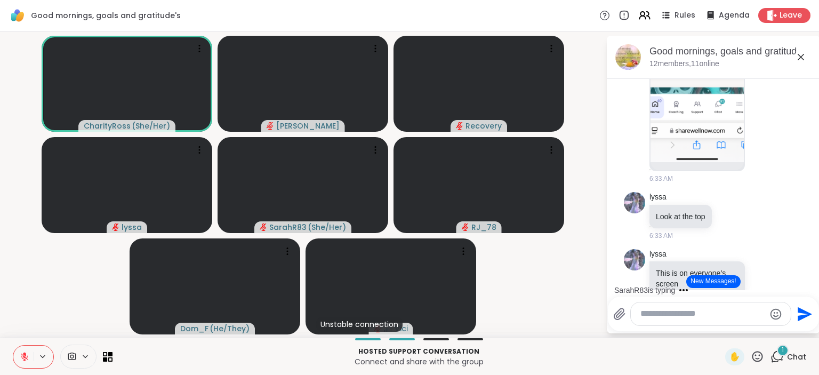
click at [22, 352] on icon at bounding box center [25, 357] width 10 height 10
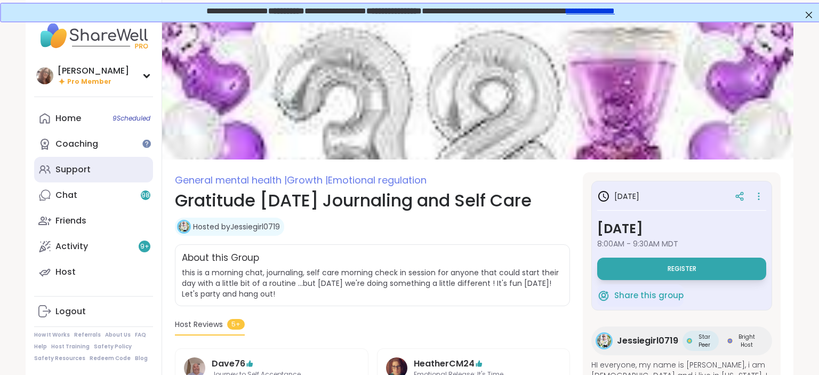
click at [80, 167] on div "Support" at bounding box center [72, 170] width 35 height 12
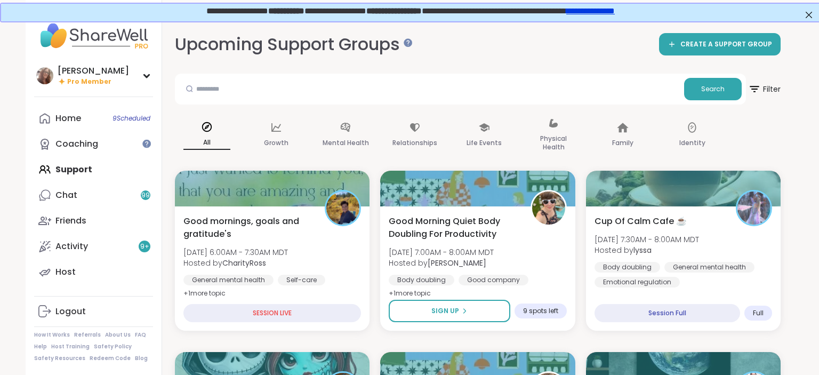
click at [87, 172] on div "Home 9 Scheduled Coaching Support Chat 99 Friends Activity 9 + Host" at bounding box center [93, 195] width 119 height 179
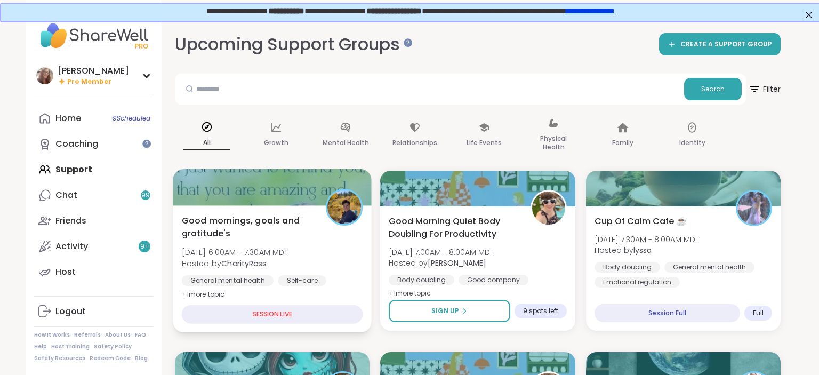
click at [274, 199] on div at bounding box center [272, 187] width 199 height 36
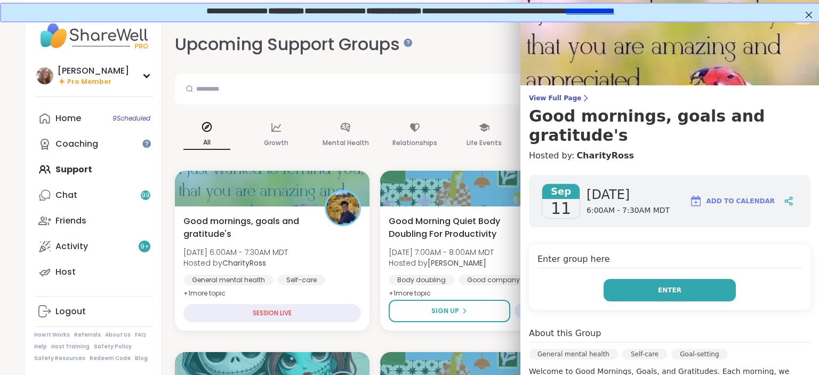
click at [649, 279] on button "Enter" at bounding box center [670, 290] width 132 height 22
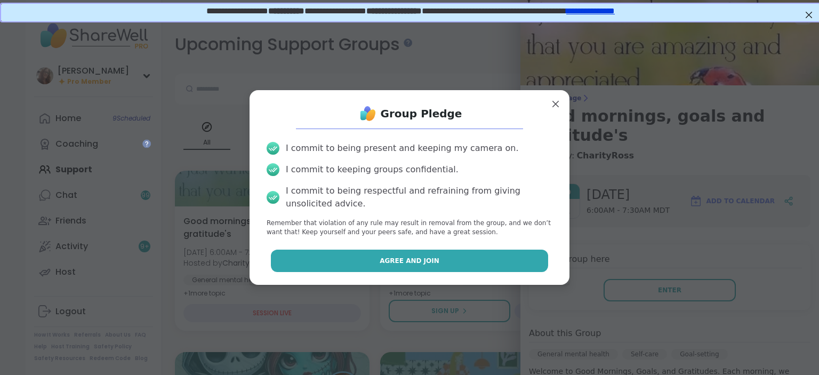
click at [533, 261] on button "Agree and Join" at bounding box center [410, 261] width 278 height 22
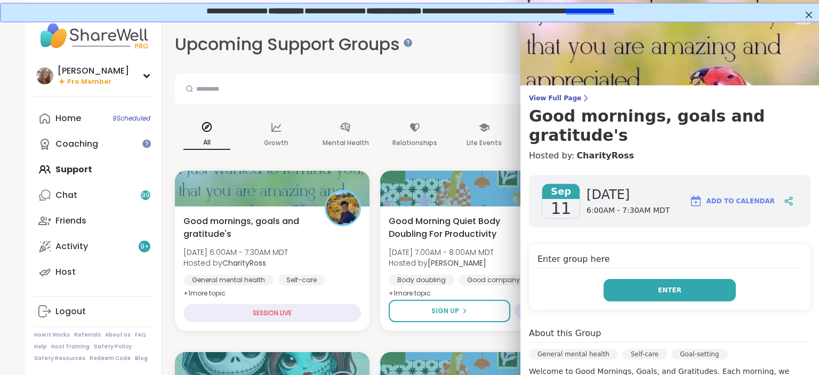
click at [666, 279] on button "Enter" at bounding box center [670, 290] width 132 height 22
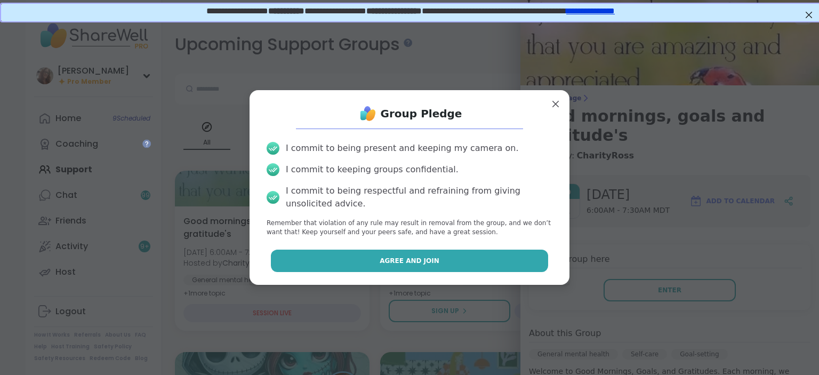
click at [517, 255] on button "Agree and Join" at bounding box center [410, 261] width 278 height 22
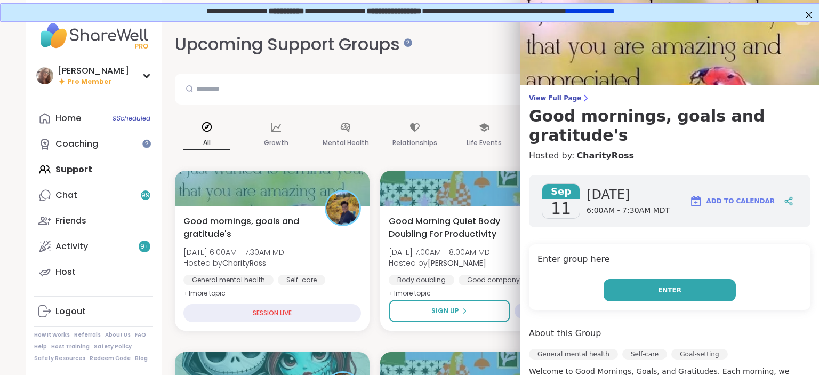
click at [680, 279] on button "Enter" at bounding box center [670, 290] width 132 height 22
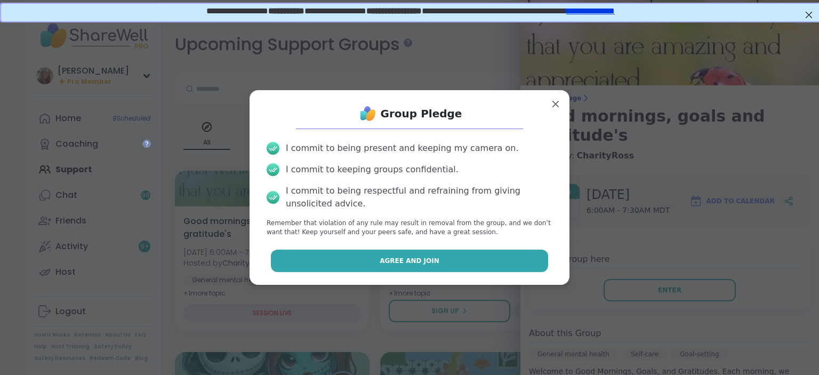
click at [514, 265] on button "Agree and Join" at bounding box center [410, 261] width 278 height 22
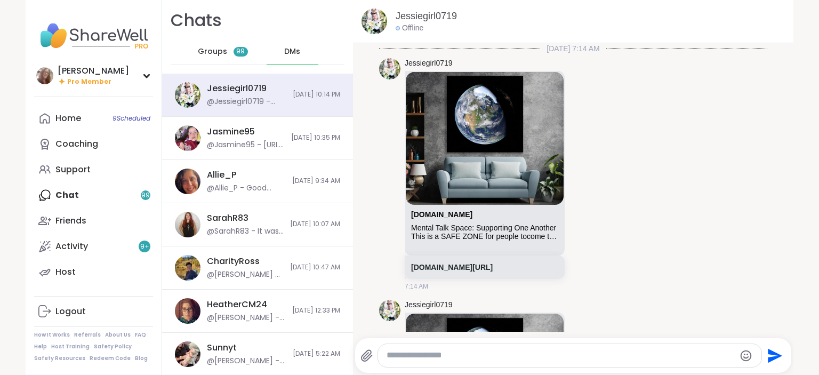
scroll to position [2126, 0]
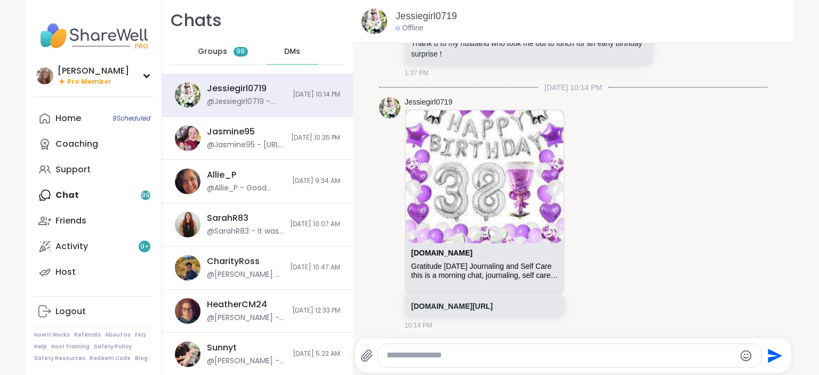
click at [86, 168] on div "Support" at bounding box center [72, 170] width 35 height 12
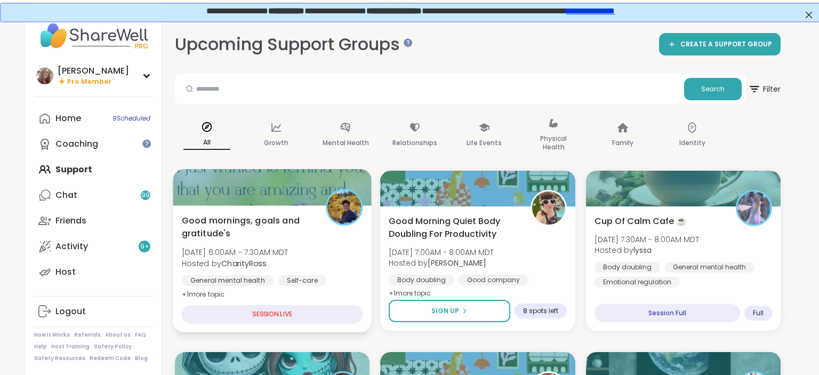
click at [305, 213] on div "Good mornings, goals and gratitude's [DATE] 6:00AM - 7:30AM MDT Hosted by Chari…" at bounding box center [272, 268] width 199 height 127
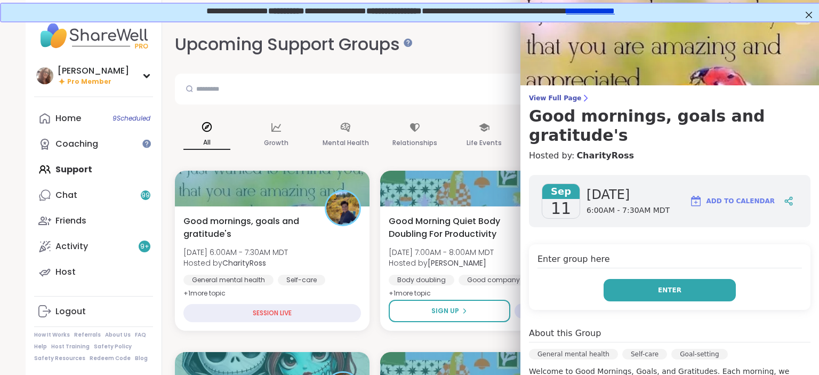
click at [710, 279] on button "Enter" at bounding box center [670, 290] width 132 height 22
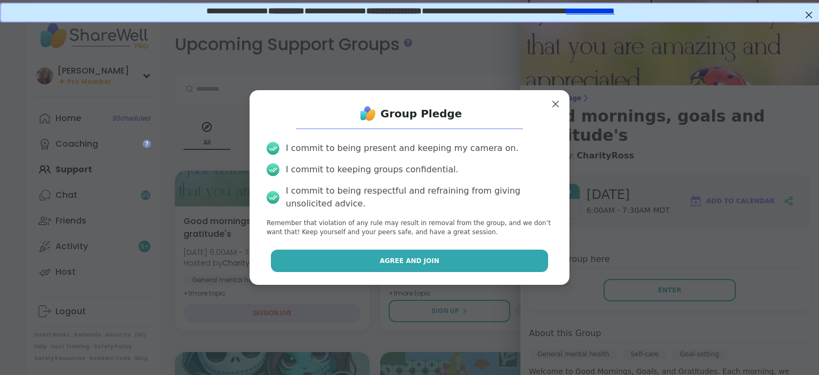
click at [511, 259] on button "Agree and Join" at bounding box center [410, 261] width 278 height 22
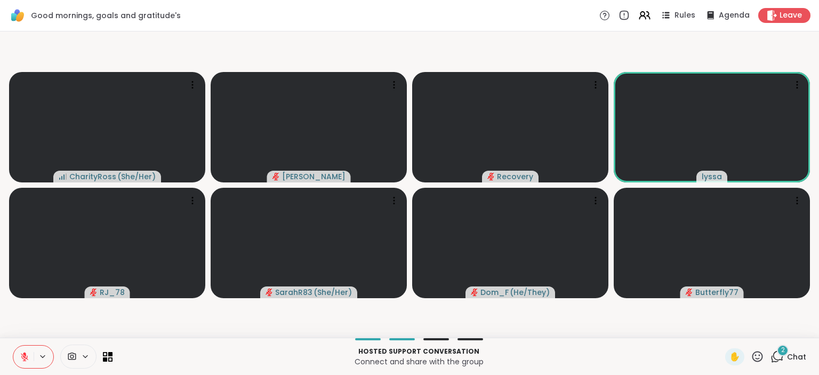
click at [756, 351] on div "✋" at bounding box center [745, 356] width 39 height 17
click at [758, 355] on icon at bounding box center [757, 356] width 13 height 13
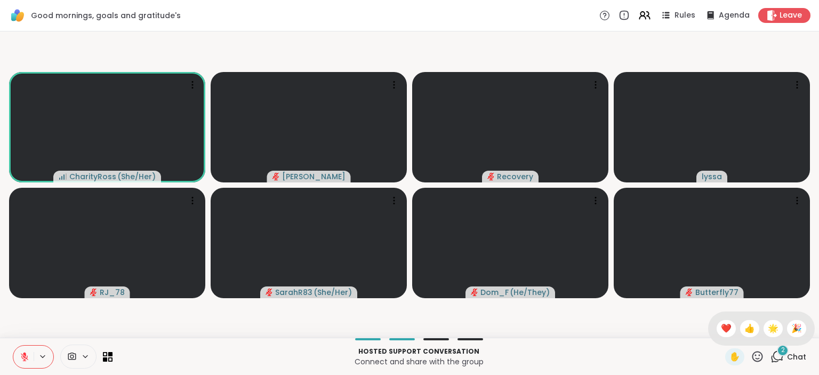
click at [806, 329] on div "🎉" at bounding box center [796, 328] width 19 height 17
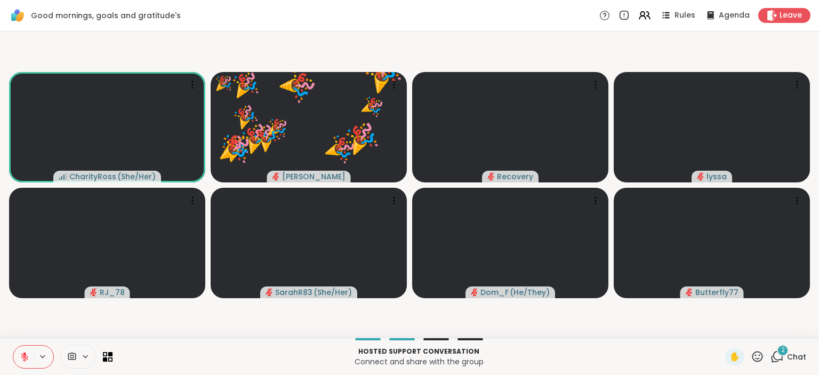
click at [760, 356] on icon at bounding box center [758, 356] width 11 height 11
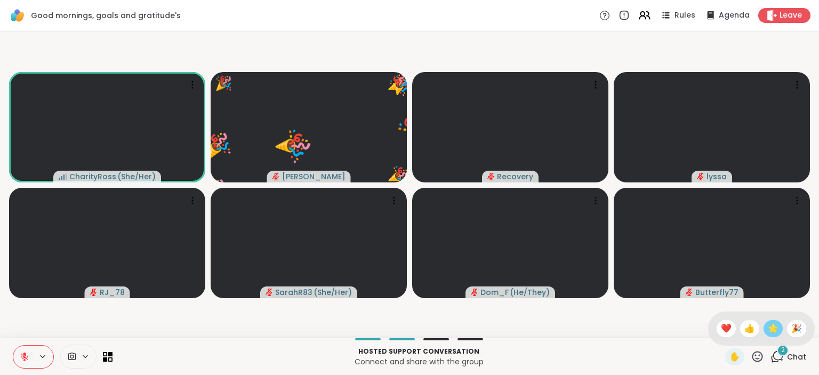
click at [777, 330] on span "🌟" at bounding box center [773, 328] width 11 height 13
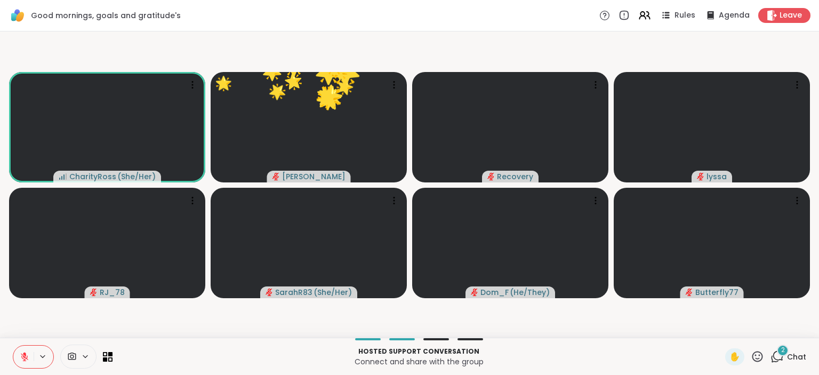
click at [758, 357] on icon at bounding box center [757, 356] width 13 height 13
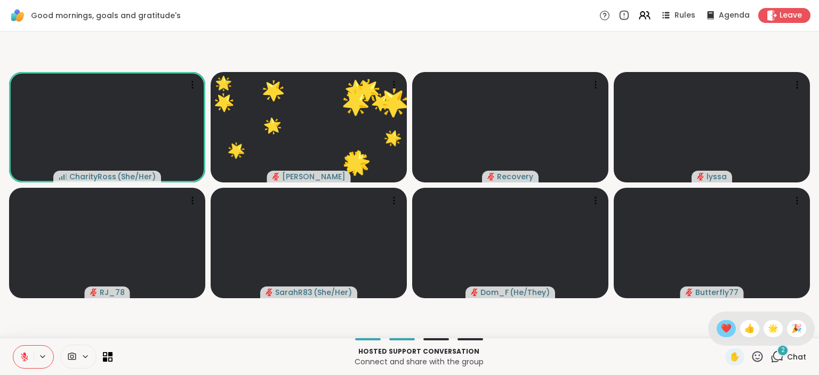
click at [721, 325] on span "❤️" at bounding box center [726, 328] width 11 height 13
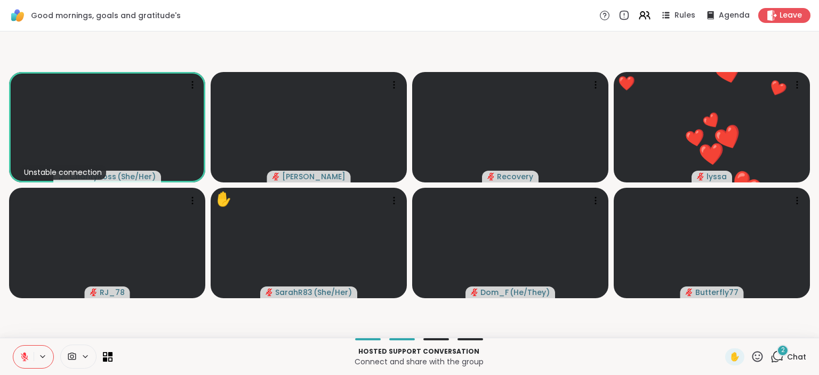
click at [791, 348] on div "Hosted support conversation Connect and share with the group ✋ 2 Chat" at bounding box center [409, 356] width 819 height 37
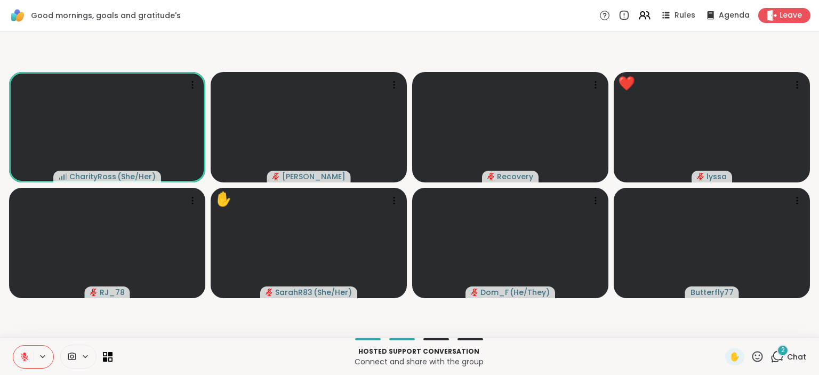
click at [791, 355] on span "Chat" at bounding box center [796, 357] width 19 height 11
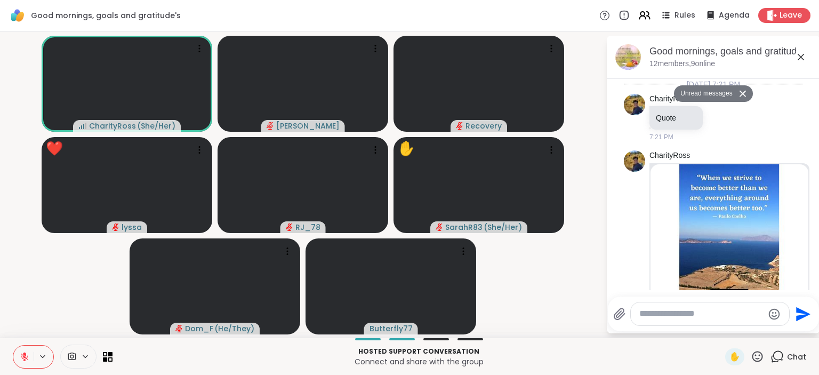
scroll to position [3669, 0]
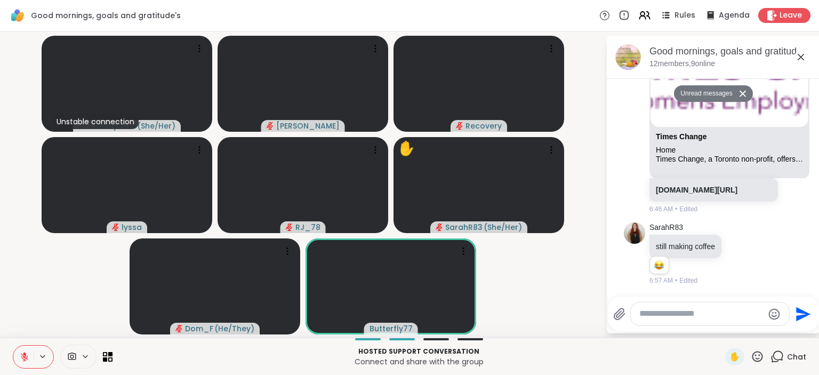
click at [739, 317] on textarea "Type your message" at bounding box center [702, 313] width 124 height 11
type textarea "*********"
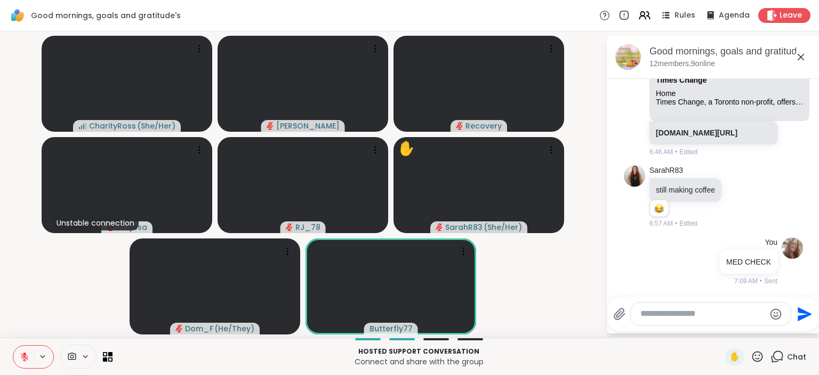
scroll to position [3700, 0]
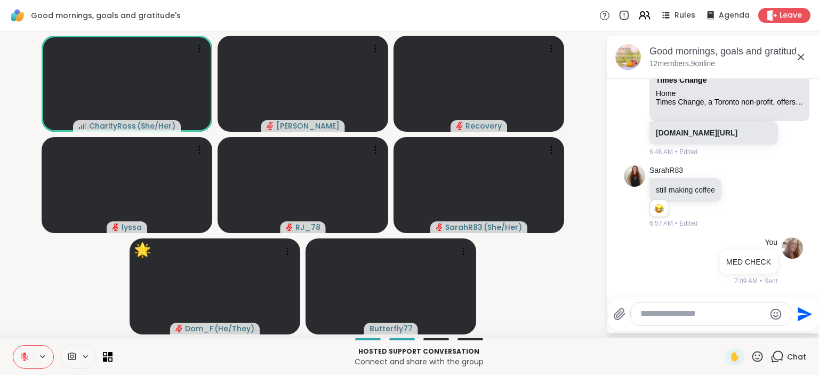
click at [761, 355] on icon at bounding box center [757, 356] width 13 height 13
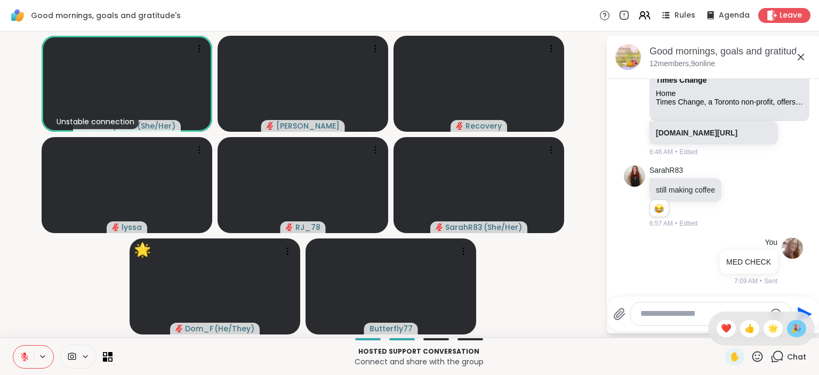
click at [797, 330] on span "🎉" at bounding box center [797, 328] width 11 height 13
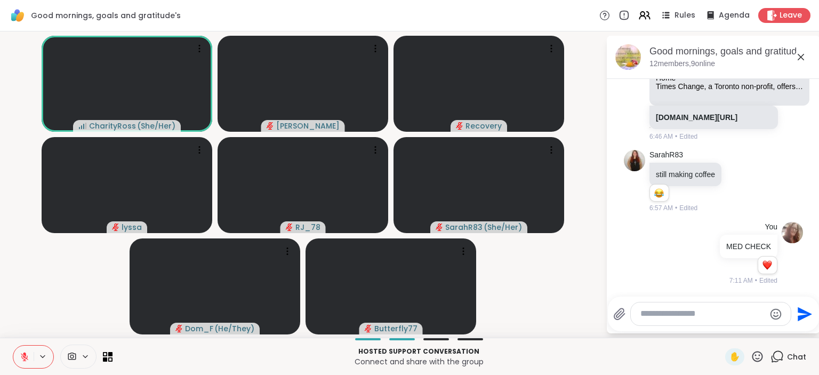
scroll to position [3716, 0]
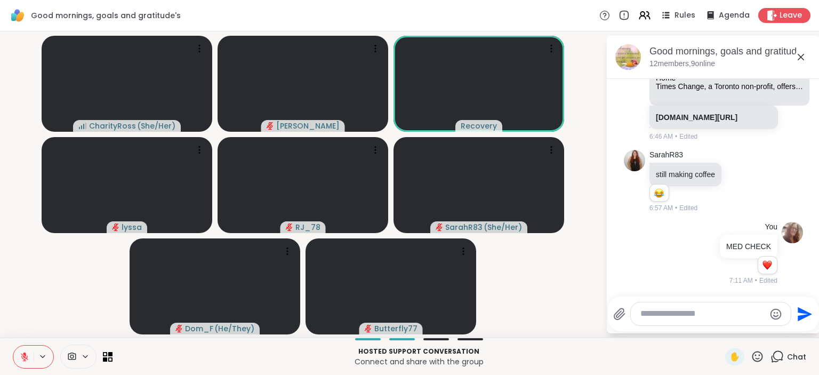
click at [24, 357] on icon at bounding box center [24, 356] width 7 height 7
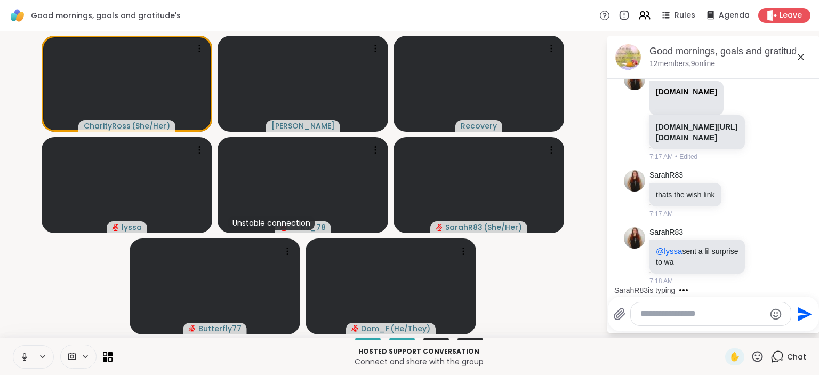
scroll to position [4016, 0]
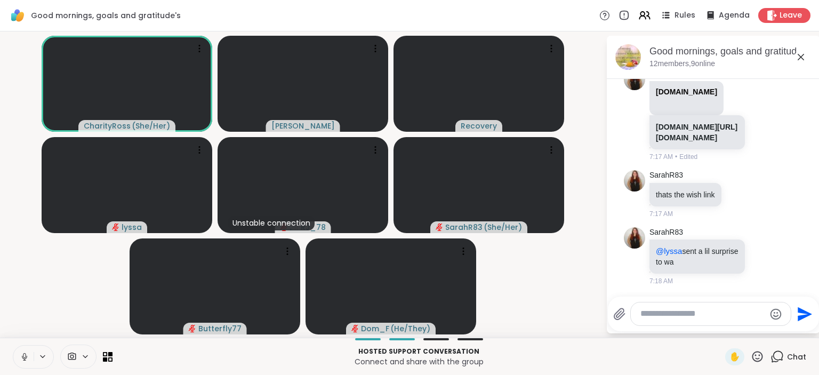
click at [20, 349] on button at bounding box center [23, 357] width 20 height 22
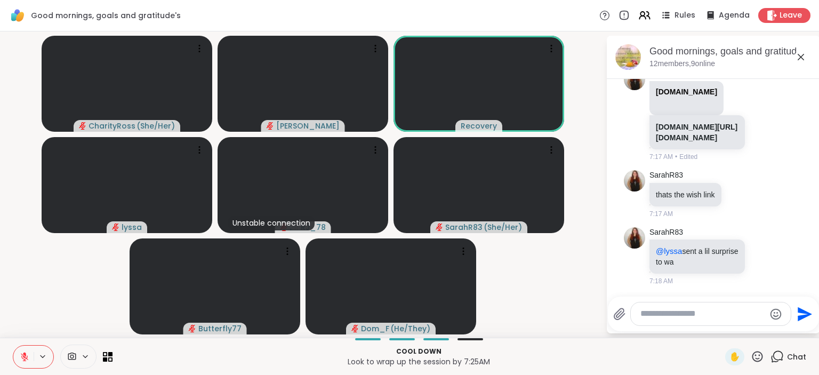
click at [21, 359] on icon at bounding box center [25, 357] width 10 height 10
click at [788, 17] on span "Leave" at bounding box center [791, 15] width 23 height 11
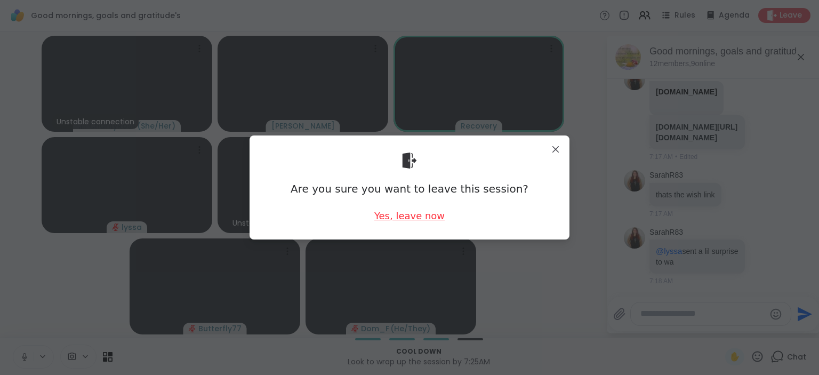
click at [418, 217] on div "Yes, leave now" at bounding box center [409, 215] width 70 height 13
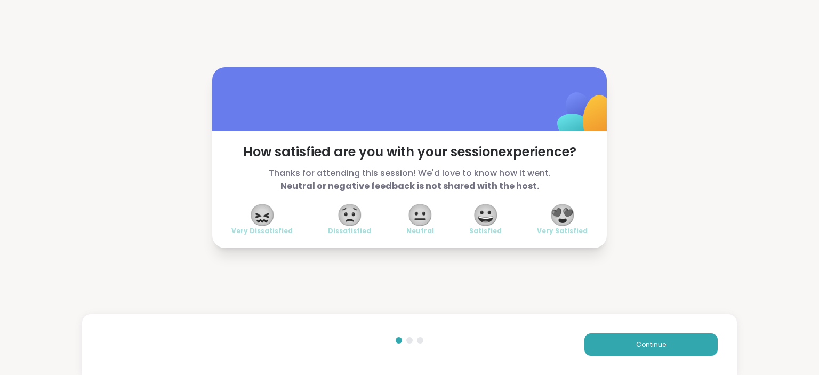
click at [560, 211] on span "😍" at bounding box center [562, 214] width 27 height 19
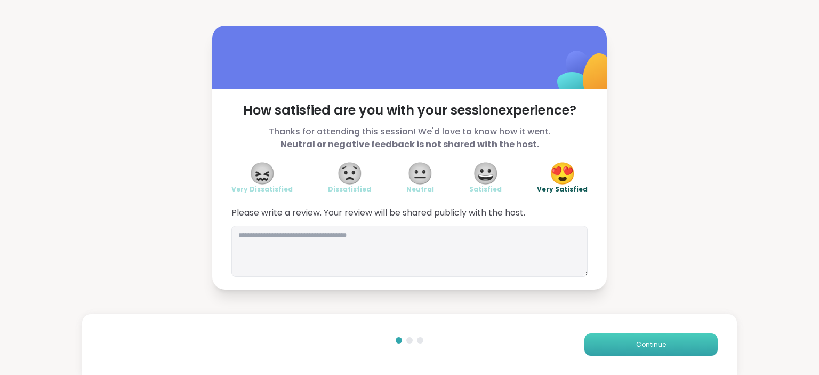
click at [642, 337] on button "Continue" at bounding box center [651, 344] width 133 height 22
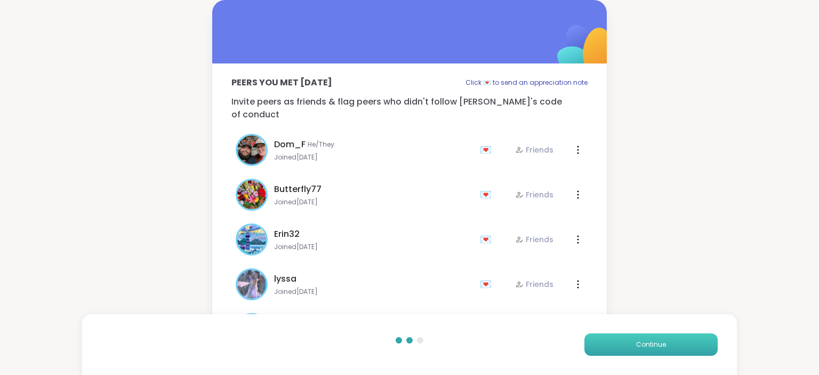
click at [642, 337] on button "Continue" at bounding box center [651, 344] width 133 height 22
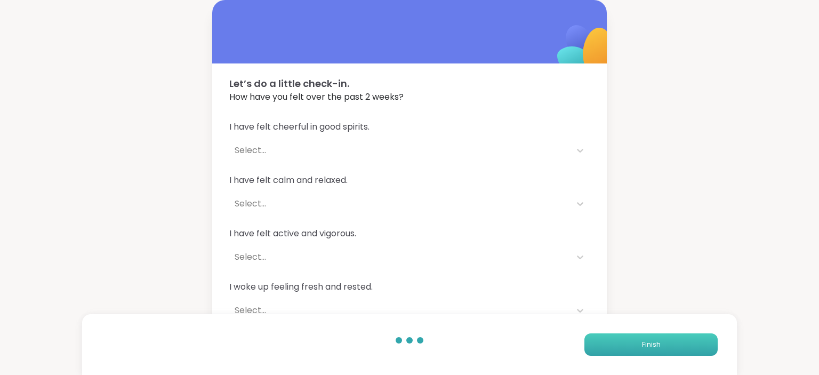
click at [642, 337] on button "Finish" at bounding box center [651, 344] width 133 height 22
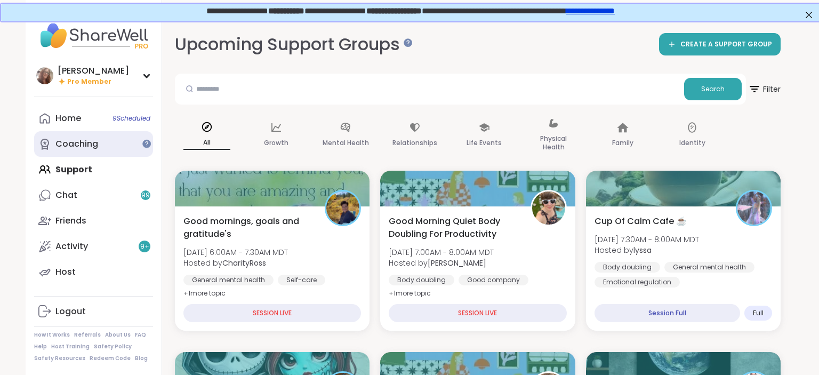
click at [139, 146] on link "Coaching" at bounding box center [93, 144] width 119 height 26
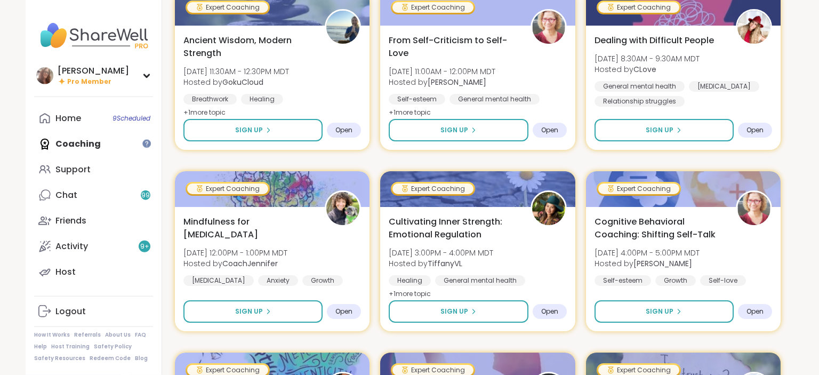
scroll to position [563, 0]
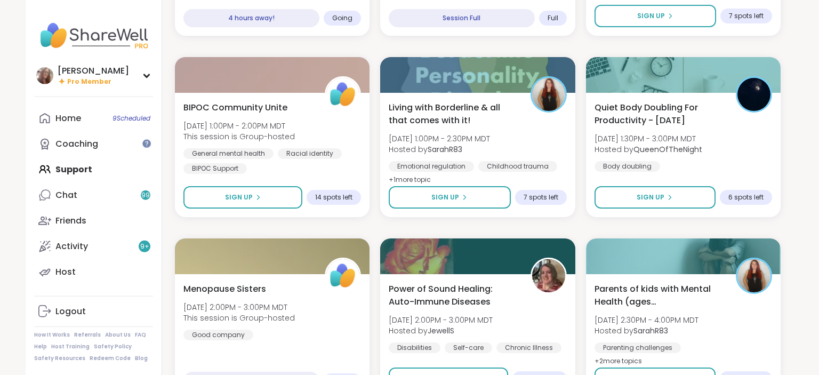
scroll to position [1183, 0]
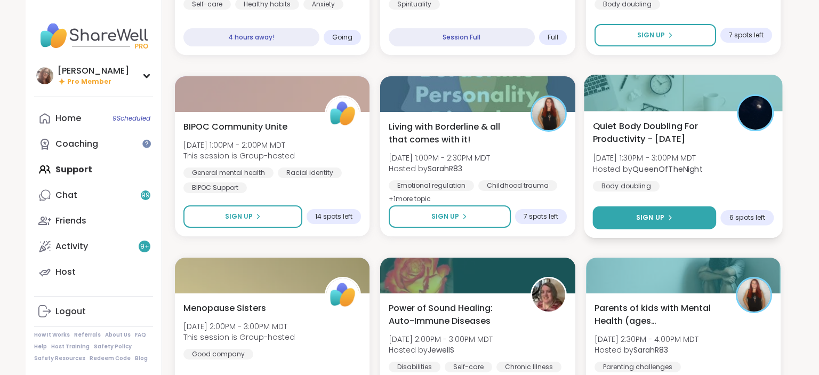
click at [665, 221] on div "Sign Up" at bounding box center [654, 218] width 37 height 10
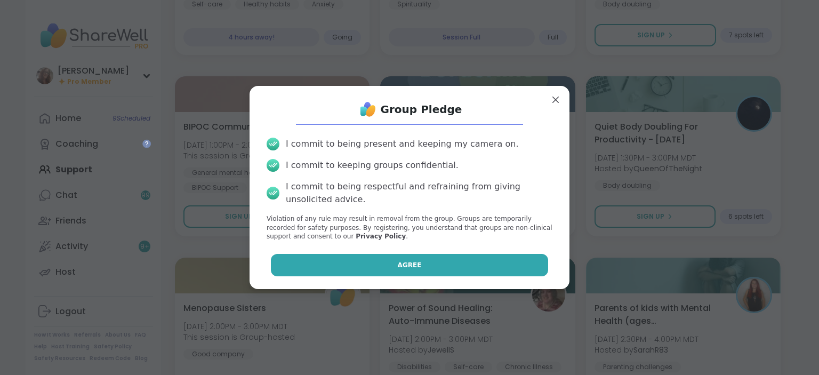
click at [473, 261] on button "Agree" at bounding box center [410, 265] width 278 height 22
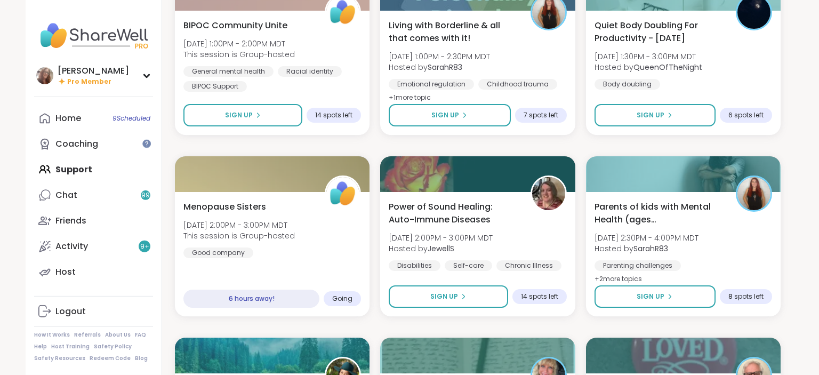
scroll to position [1295, 0]
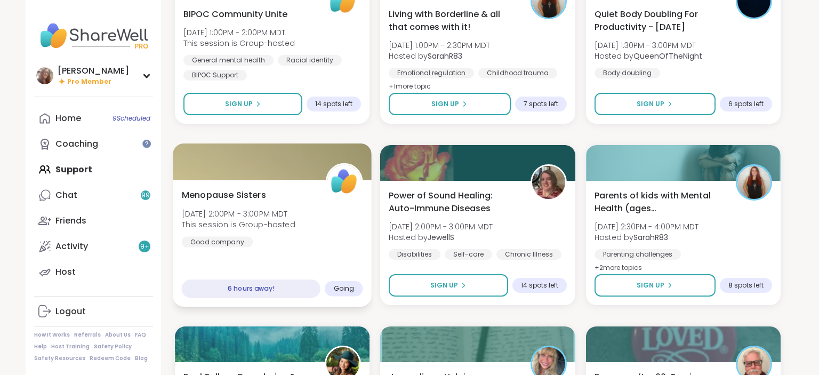
click at [314, 238] on div "Menopause Sisters [DATE] 2:00PM - 3:00PM MDT This session is Group-hosted Good …" at bounding box center [272, 217] width 181 height 59
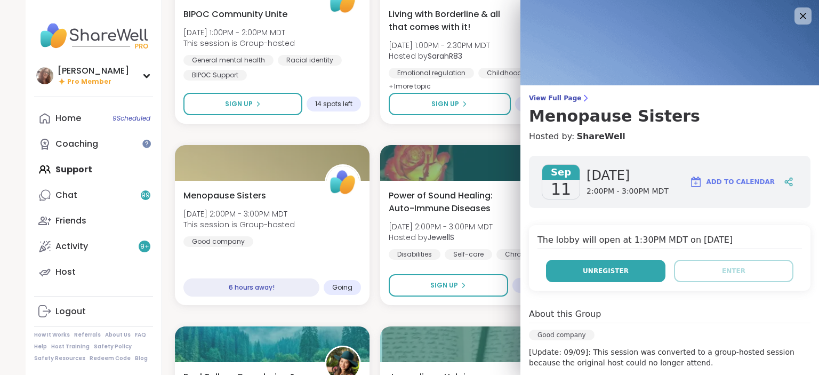
click at [633, 267] on button "Unregister" at bounding box center [605, 271] width 119 height 22
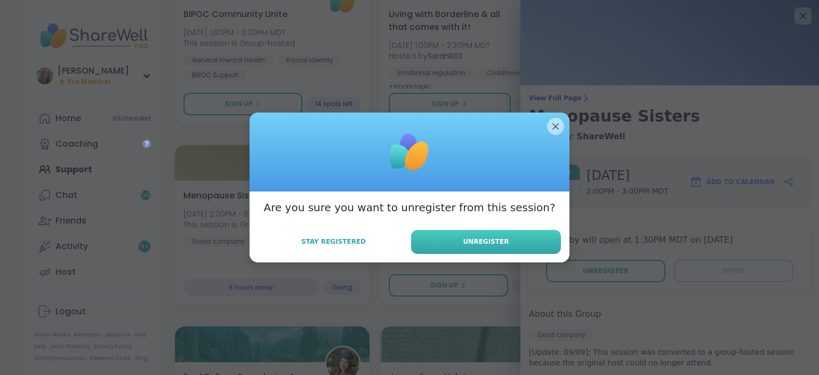
click at [513, 237] on button "Unregister" at bounding box center [486, 242] width 150 height 24
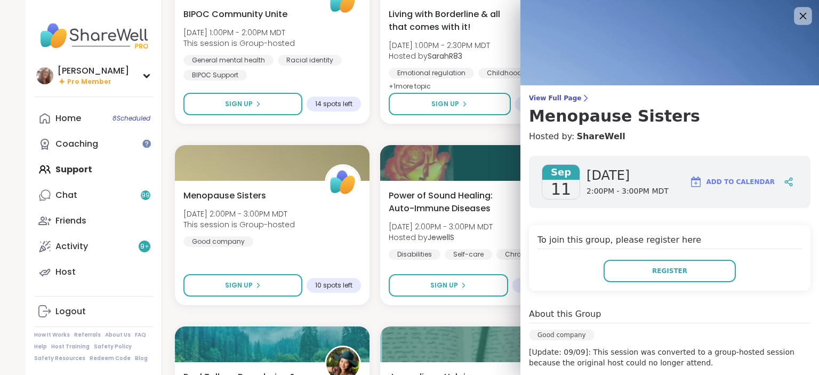
click at [804, 14] on icon at bounding box center [802, 15] width 13 height 13
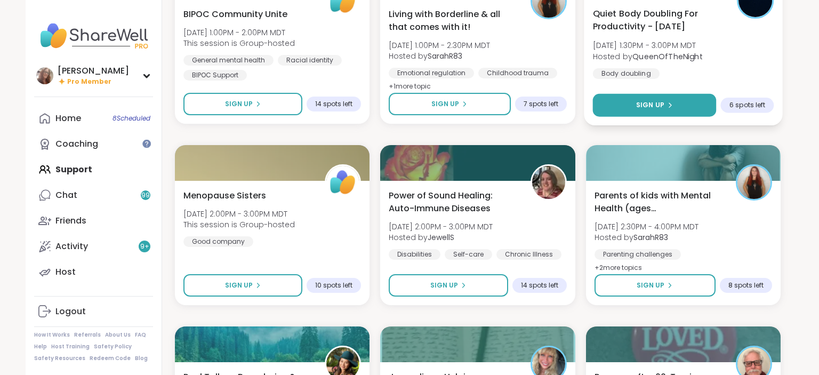
click at [682, 98] on button "Sign Up" at bounding box center [655, 105] width 124 height 23
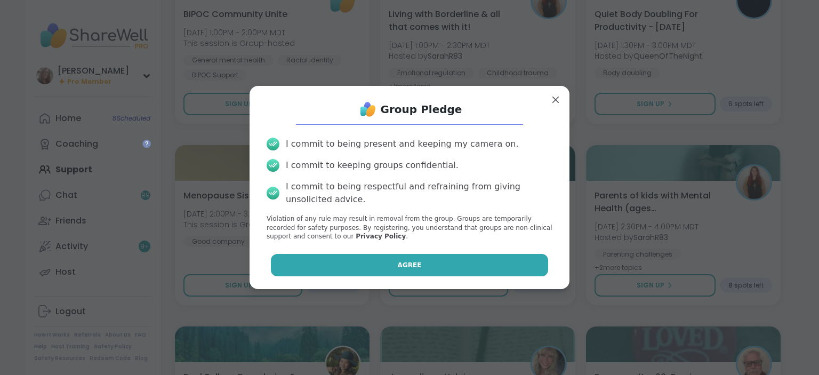
click at [485, 259] on button "Agree" at bounding box center [410, 265] width 278 height 22
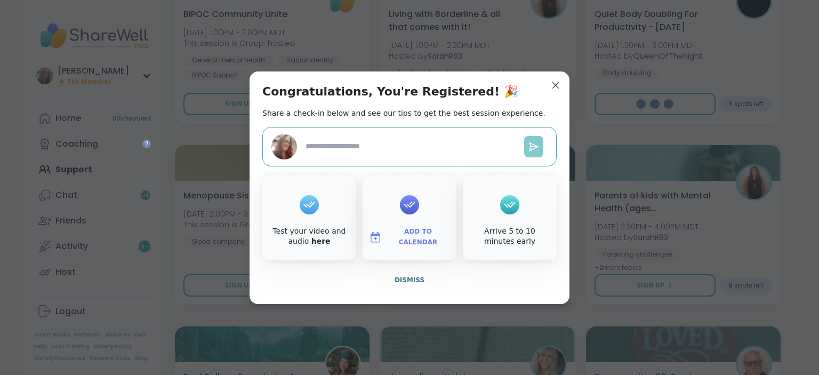
type textarea "*"
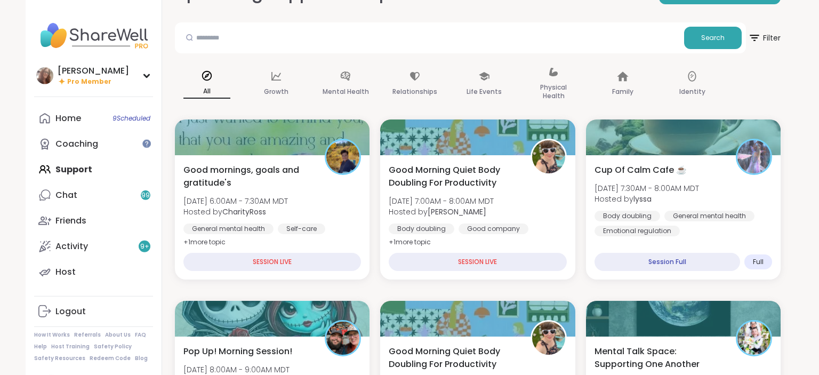
scroll to position [0, 0]
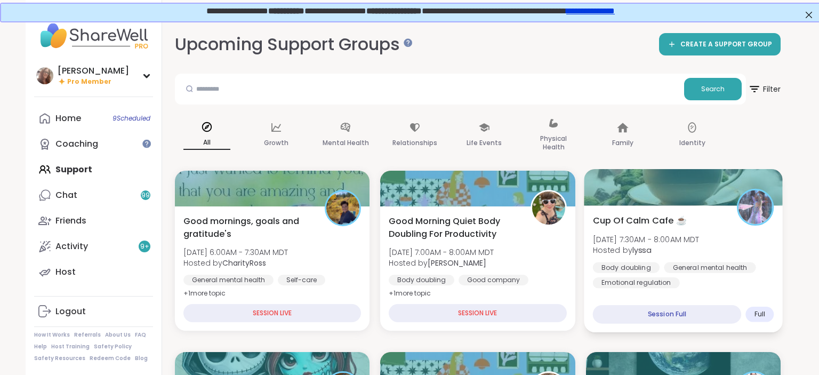
click at [699, 244] on span "[DATE] 7:30AM - 8:00AM MDT" at bounding box center [646, 239] width 107 height 11
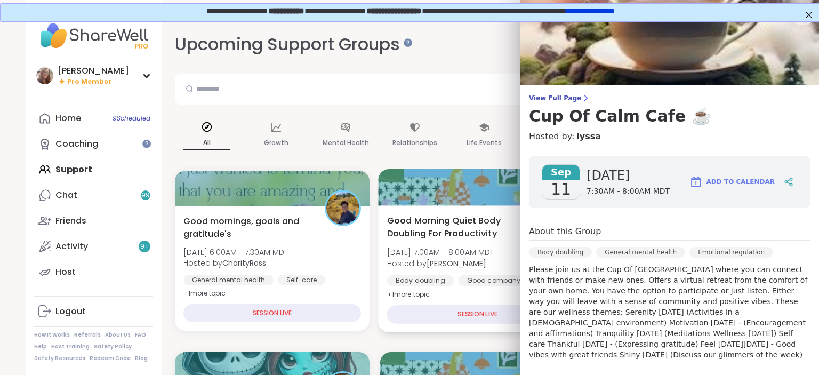
click at [482, 174] on div at bounding box center [478, 187] width 199 height 36
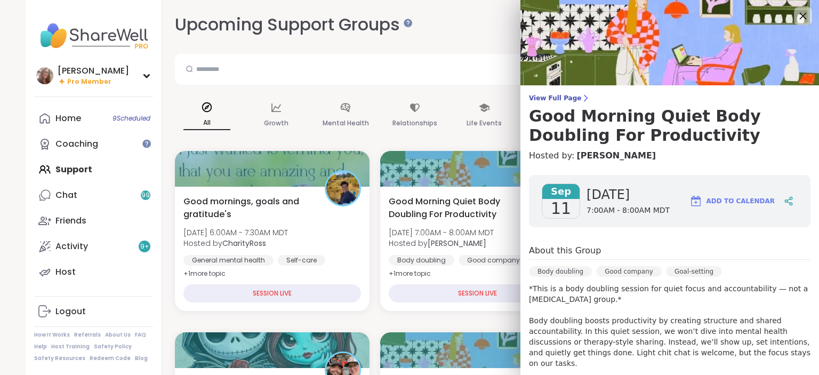
click at [801, 18] on icon at bounding box center [803, 16] width 7 height 7
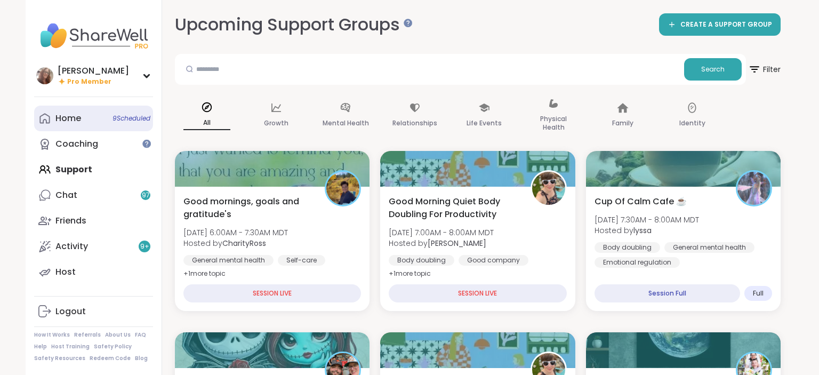
click at [87, 121] on link "Home 9 Scheduled" at bounding box center [93, 119] width 119 height 26
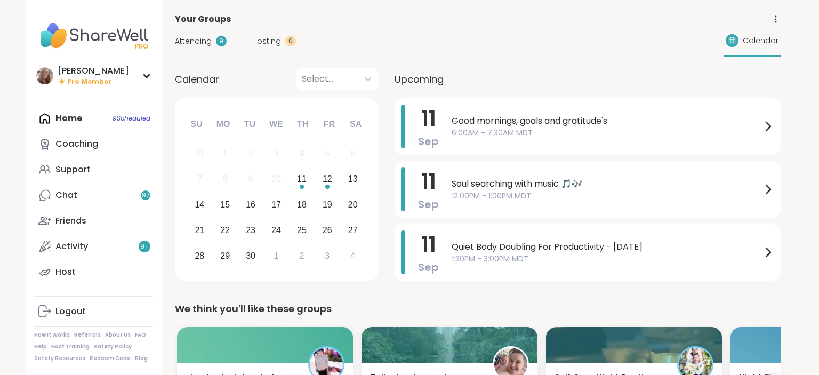
click at [774, 20] on icon at bounding box center [776, 19] width 10 height 10
click at [742, 70] on link "Group Topics" at bounding box center [716, 74] width 119 height 24
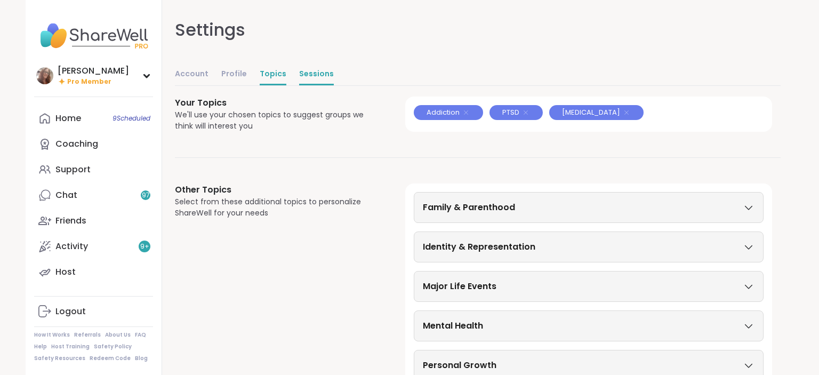
click at [321, 73] on link "Sessions" at bounding box center [316, 74] width 35 height 21
